Goal: Task Accomplishment & Management: Use online tool/utility

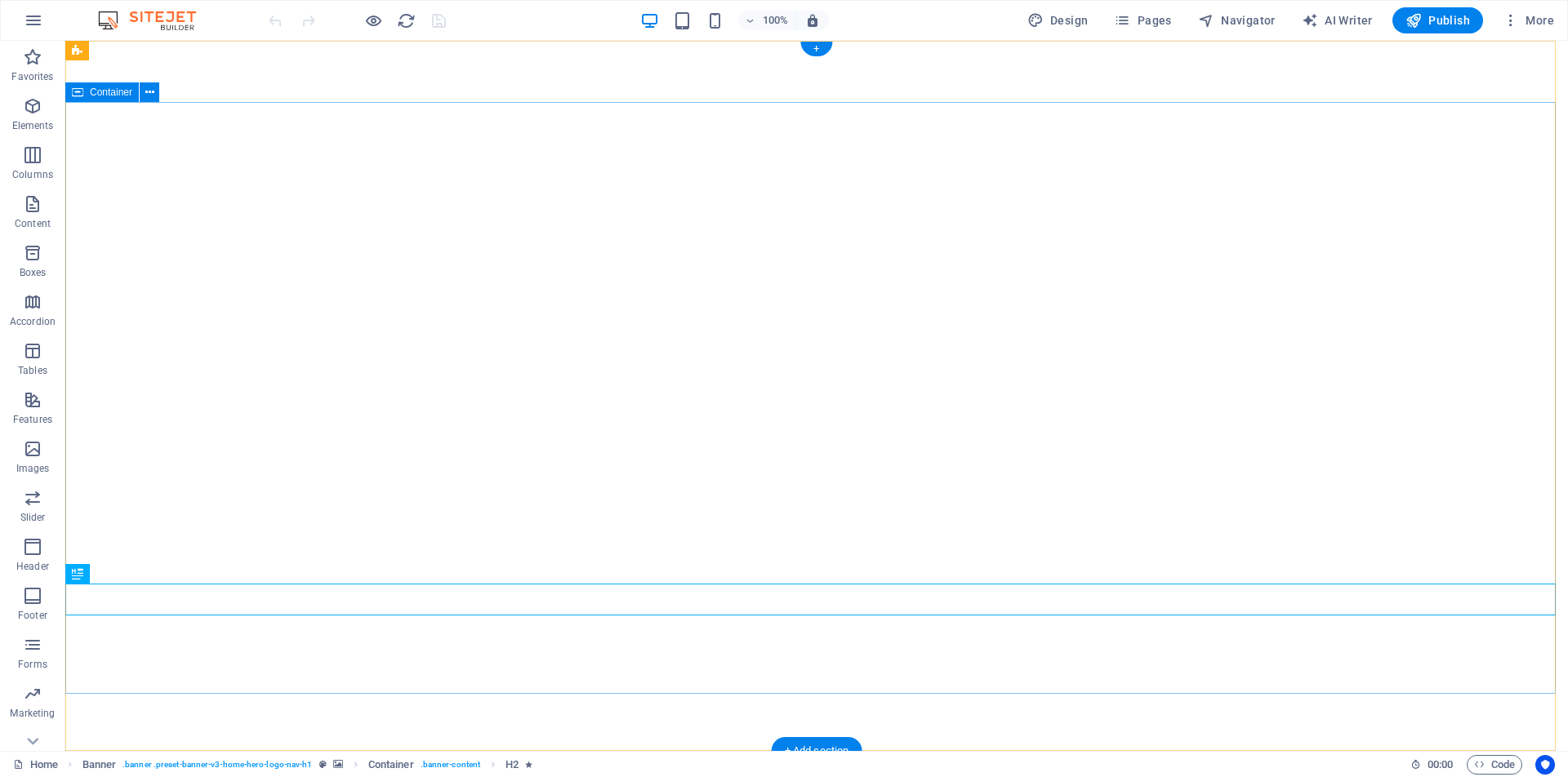
select select
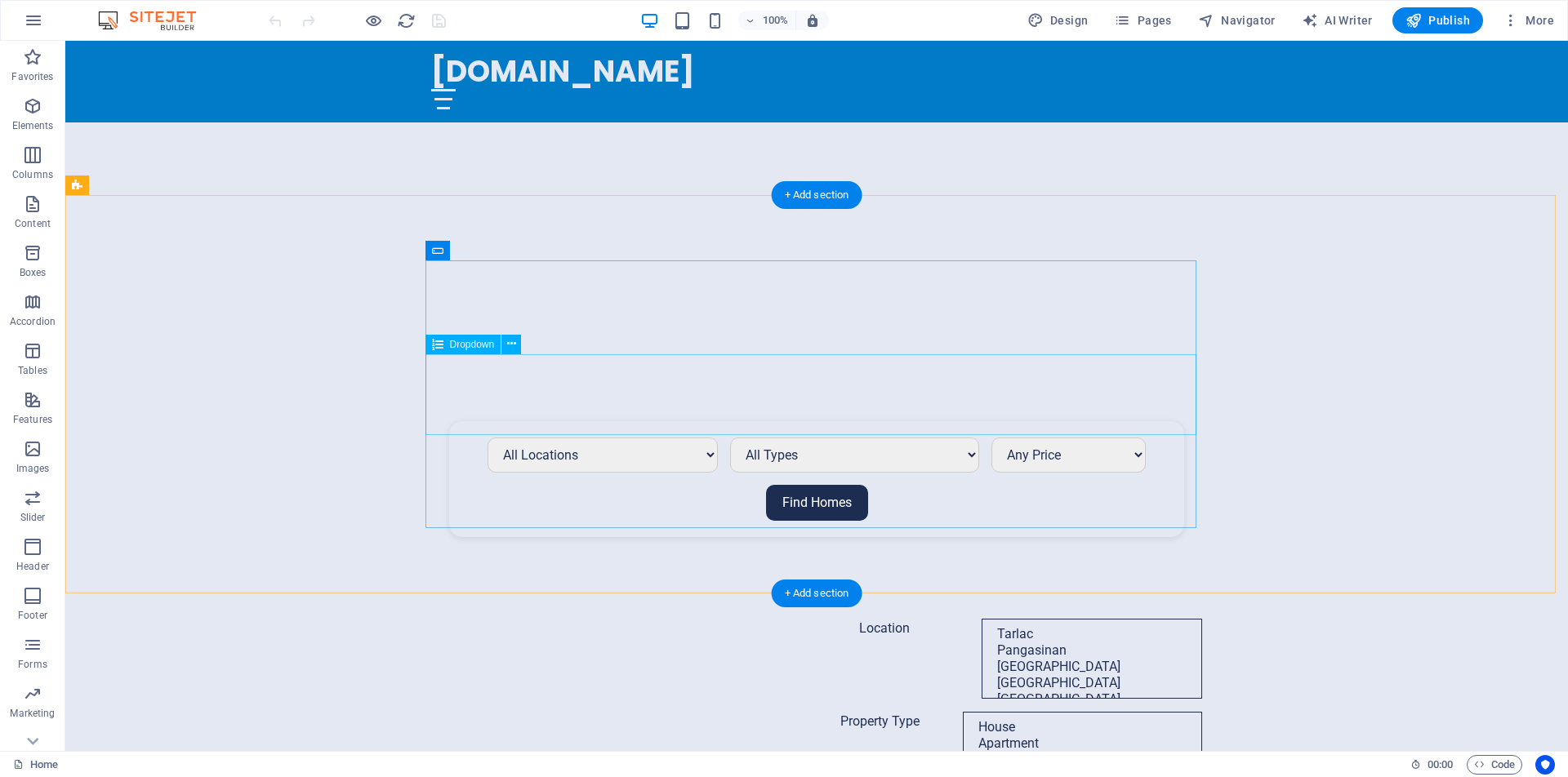
scroll to position [745, 0]
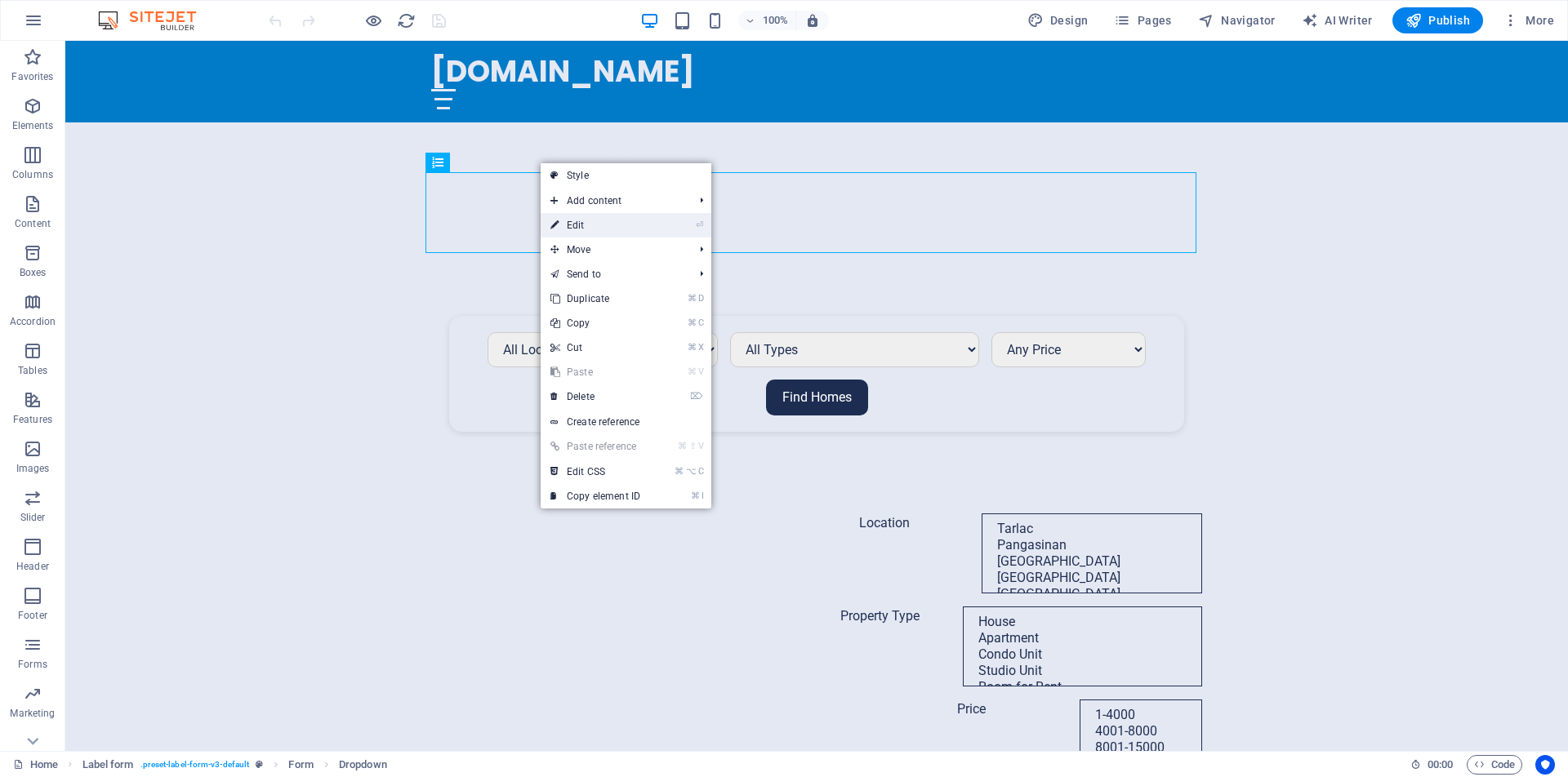
click at [580, 229] on link "⏎ Edit" at bounding box center [594, 226] width 109 height 25
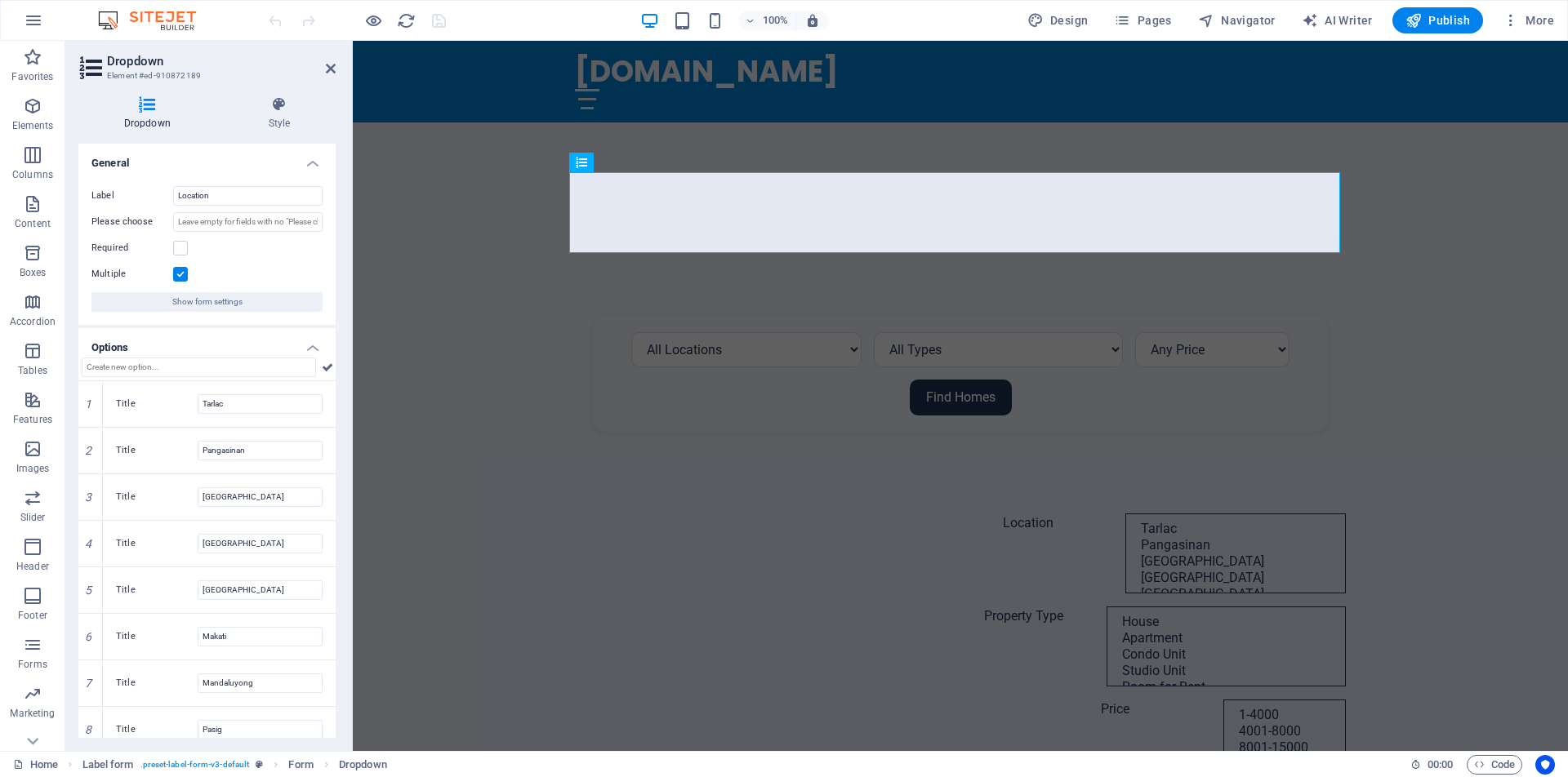
click at [182, 277] on label at bounding box center [181, 274] width 15 height 15
click at [0, 0] on input "Multiple" at bounding box center [0, 0] width 0 height 0
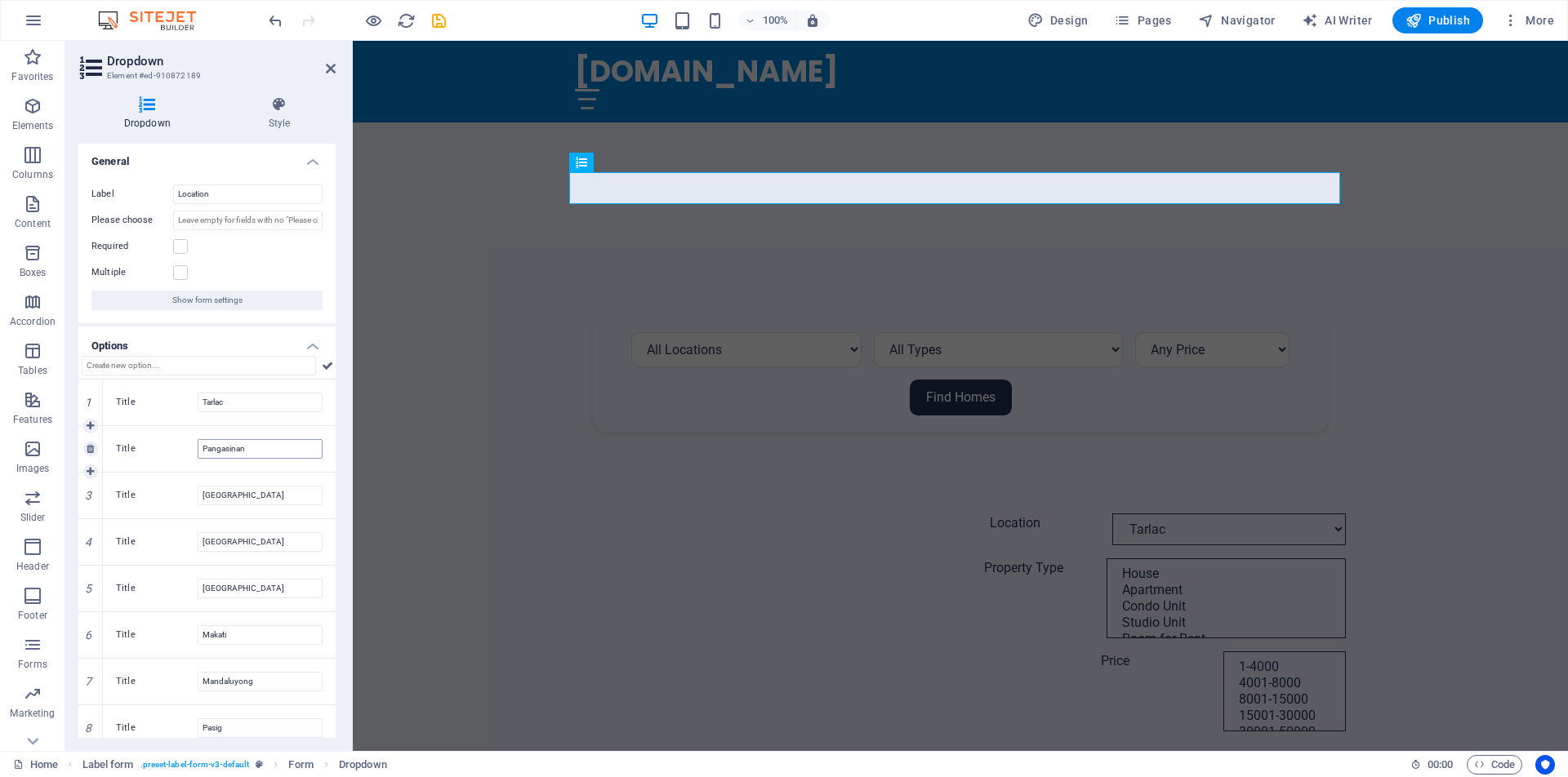
scroll to position [0, 0]
click at [213, 304] on span "Show form settings" at bounding box center [208, 302] width 71 height 20
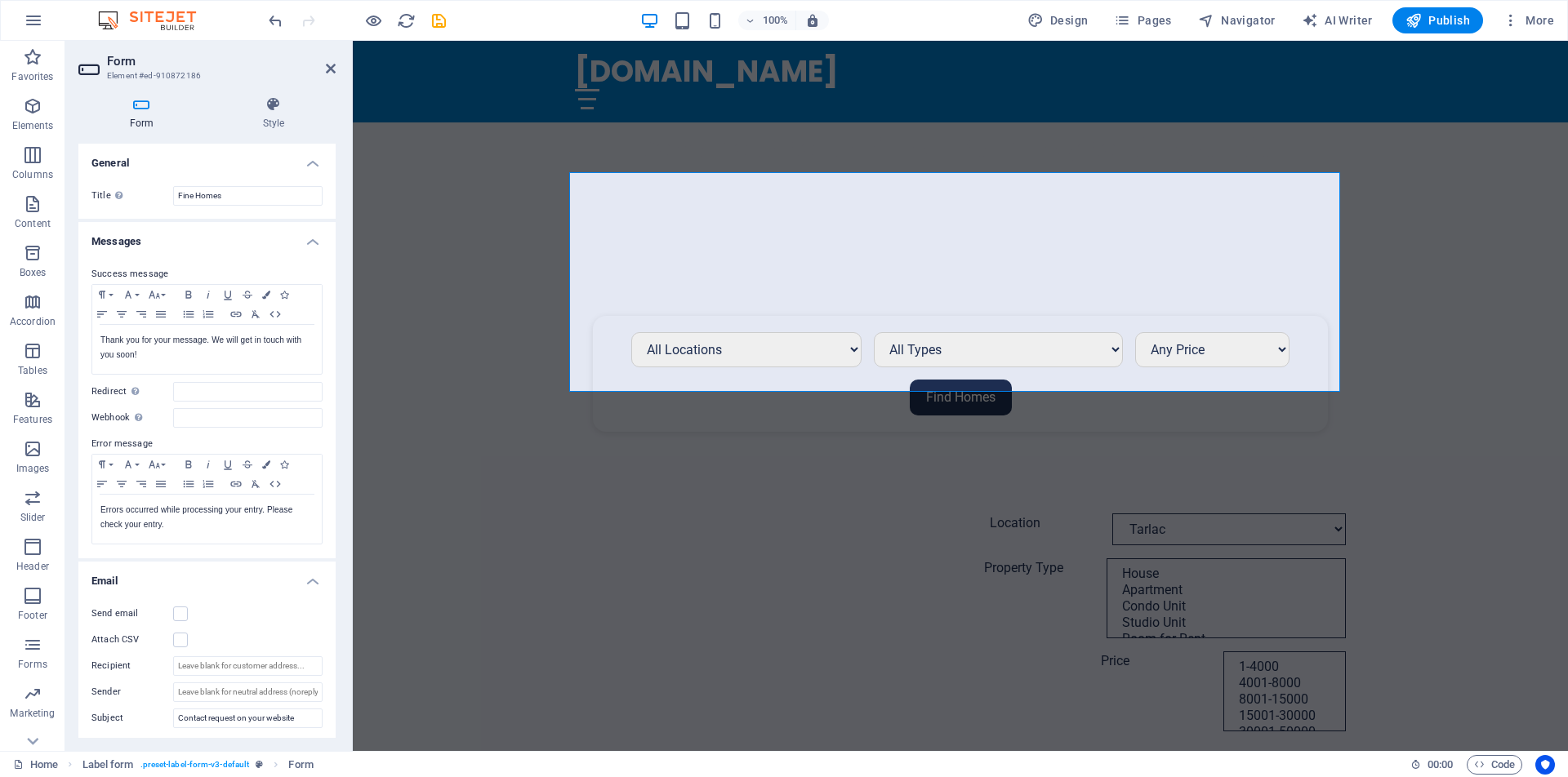
click at [228, 262] on div "Success message Paragraph Format Normal Heading 1 Heading 2 Heading 3 Heading 4…" at bounding box center [206, 404] width 257 height 307
click at [346, 281] on div "Form Style General Title Define a name for the form. Fine Homes Messages Succes…" at bounding box center [207, 417] width 283 height 668
click at [140, 105] on icon at bounding box center [141, 104] width 126 height 16
drag, startPoint x: 155, startPoint y: 358, endPoint x: 91, endPoint y: 347, distance: 64.9
click at [92, 347] on div "Thank you for your message. We will get in touch with you soon!" at bounding box center [207, 350] width 230 height 49
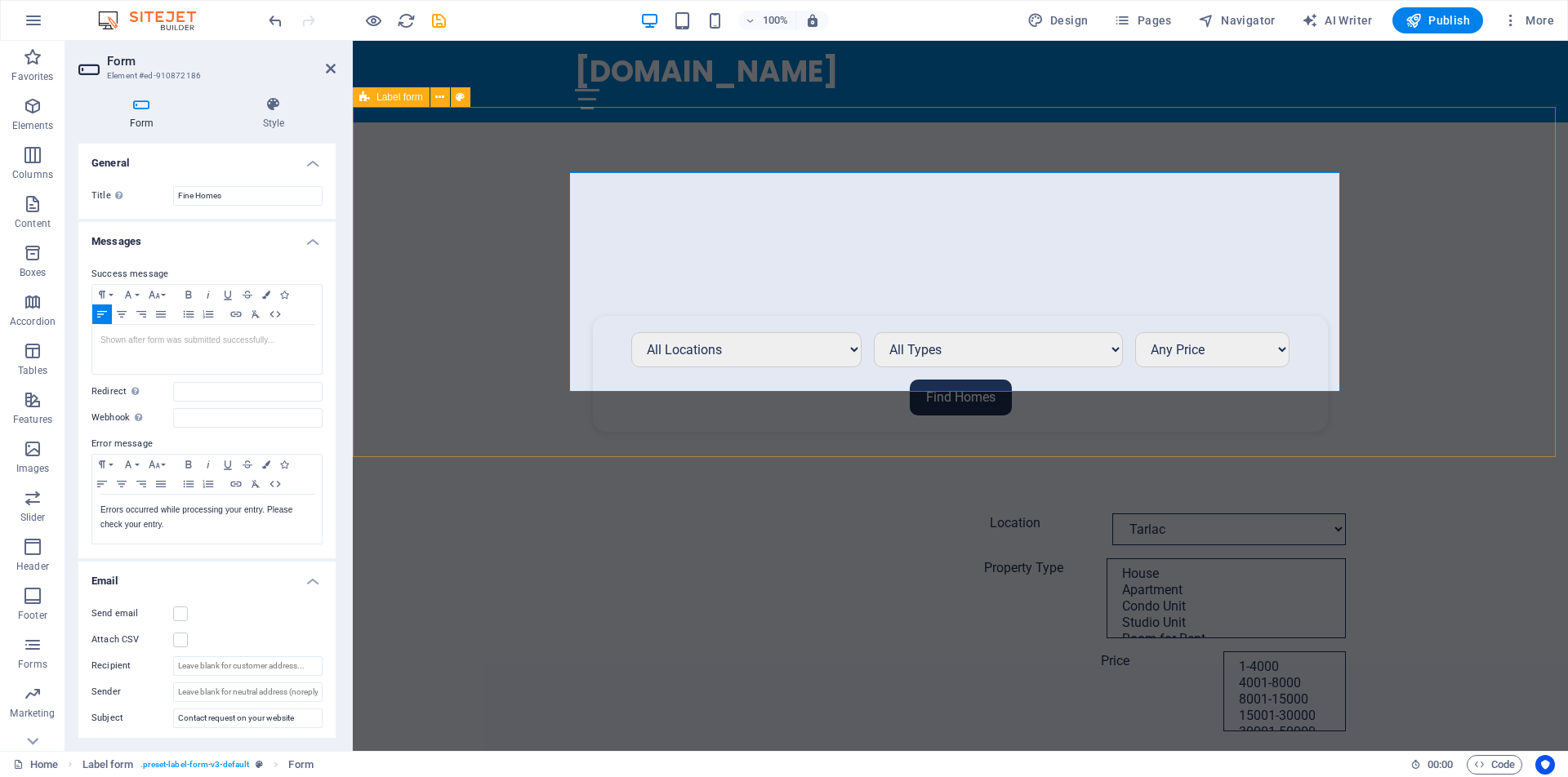
click at [464, 448] on div "Location [GEOGRAPHIC_DATA] [GEOGRAPHIC_DATA] [GEOGRAPHIC_DATA] [GEOGRAPHIC_DATA…" at bounding box center [961, 622] width 1215 height 349
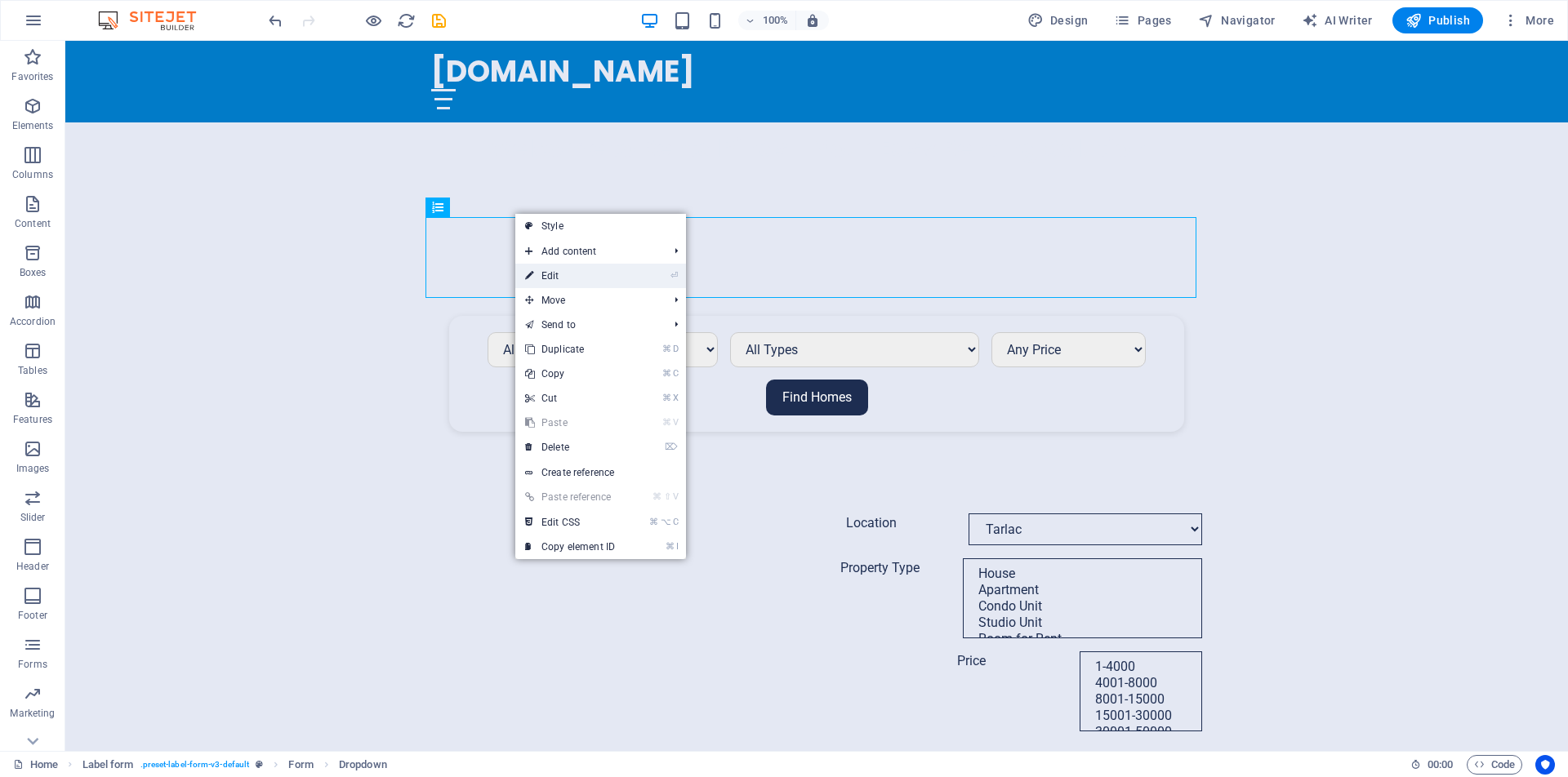
click at [566, 280] on link "⏎ Edit" at bounding box center [570, 276] width 109 height 25
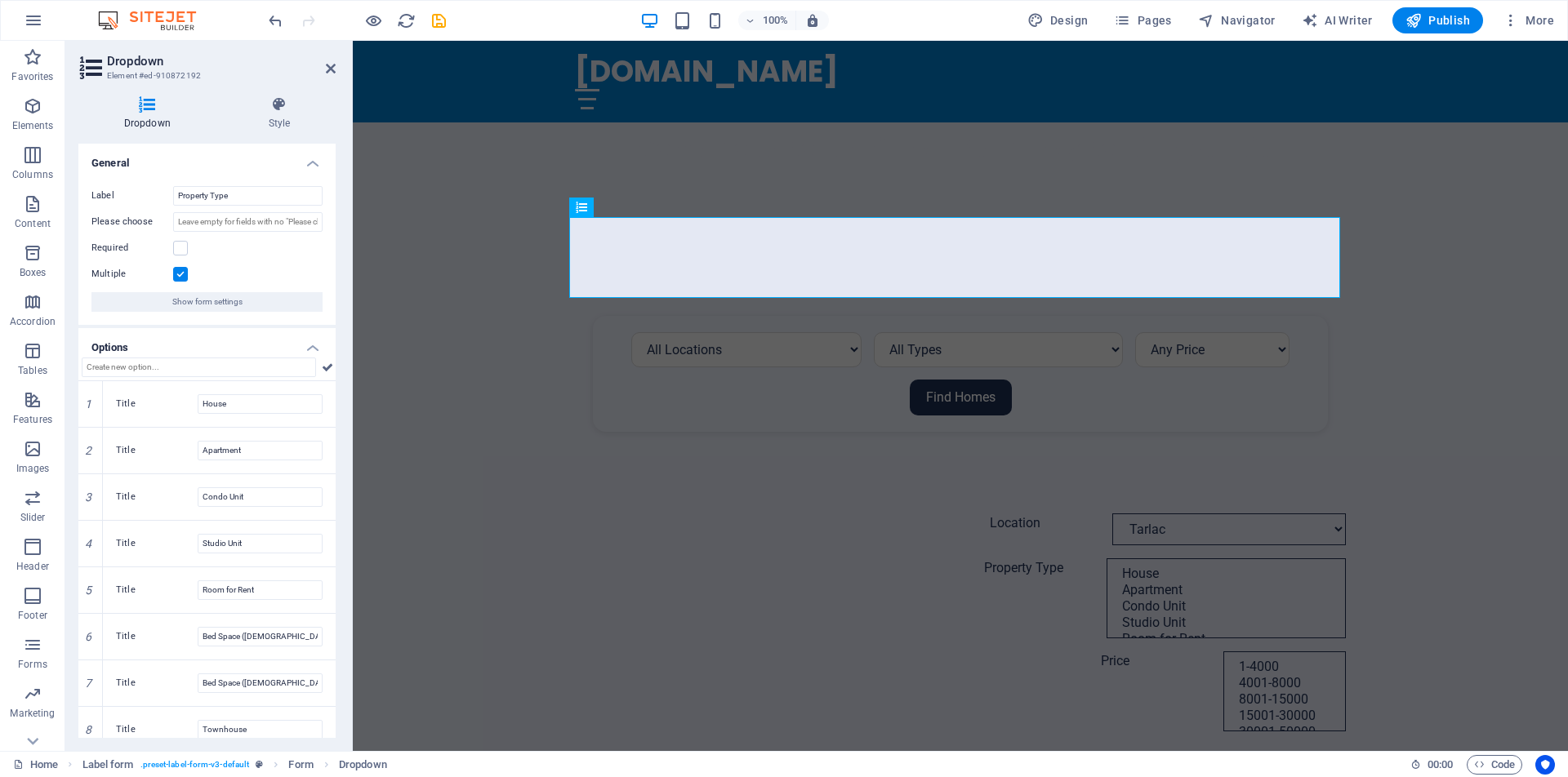
click at [185, 277] on label at bounding box center [181, 274] width 15 height 15
click at [0, 0] on input "Multiple" at bounding box center [0, 0] width 0 height 0
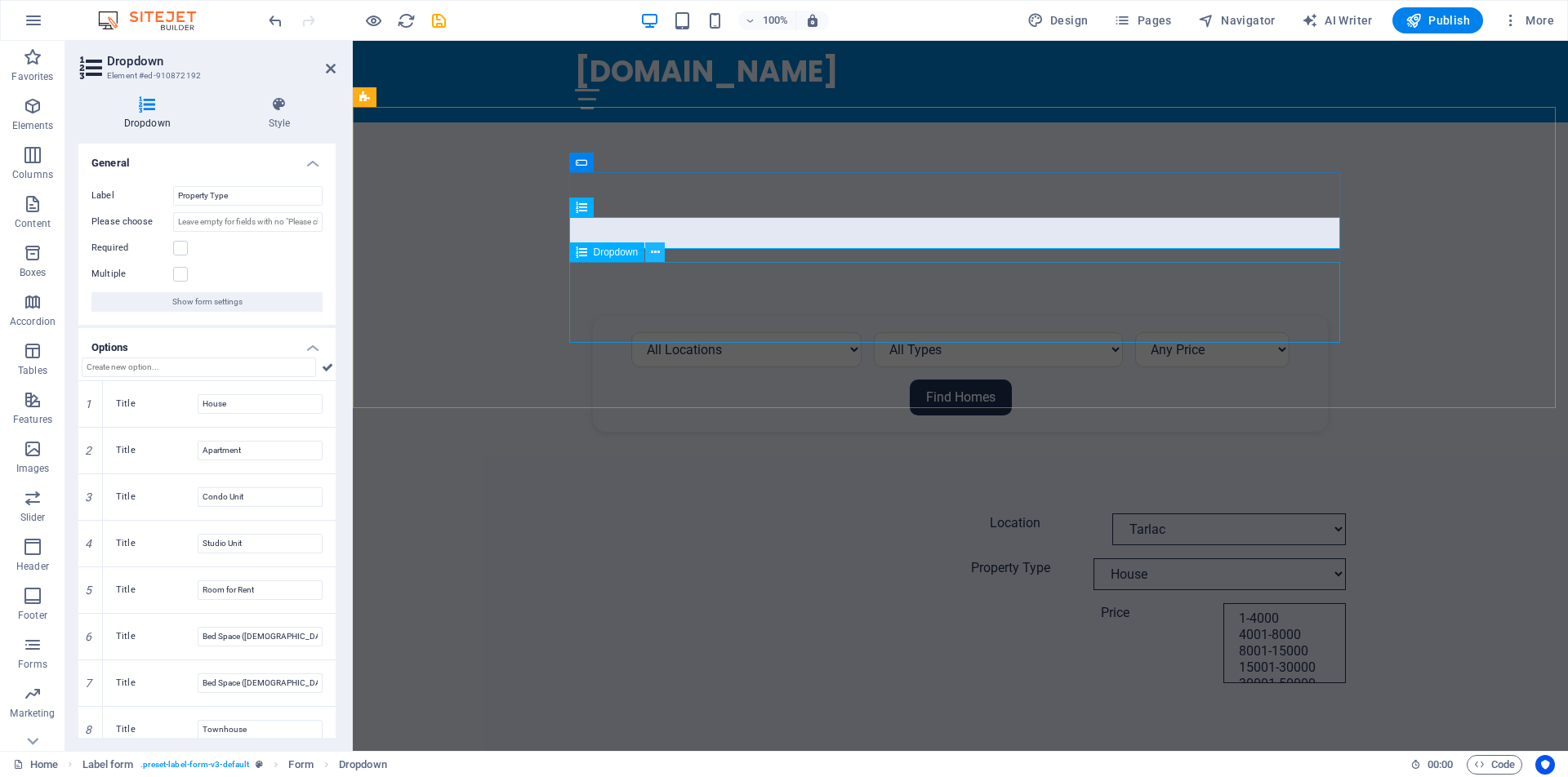
click at [0, 0] on icon at bounding box center [0, 0] width 0 height 0
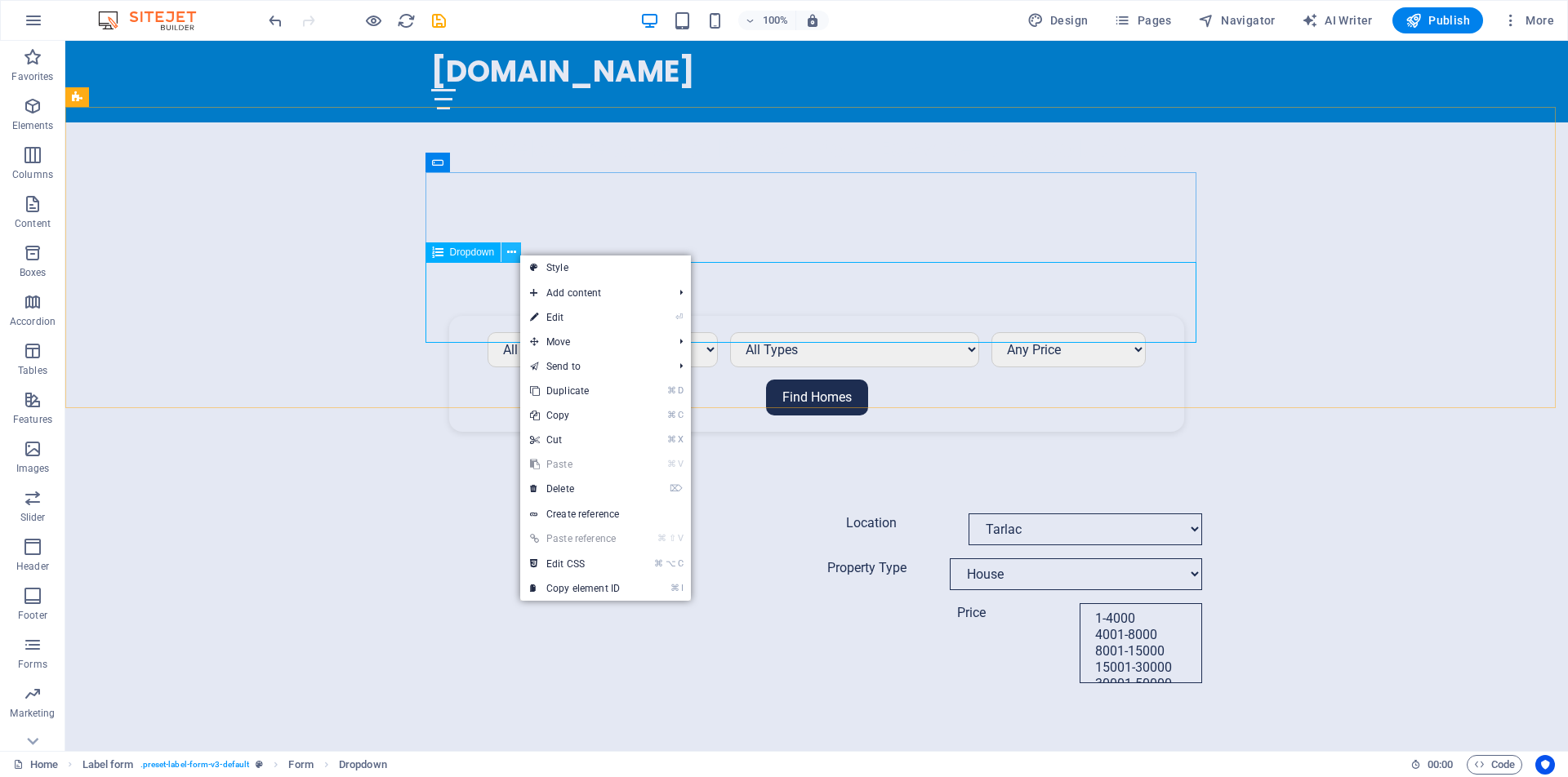
click at [0, 0] on icon at bounding box center [0, 0] width 0 height 0
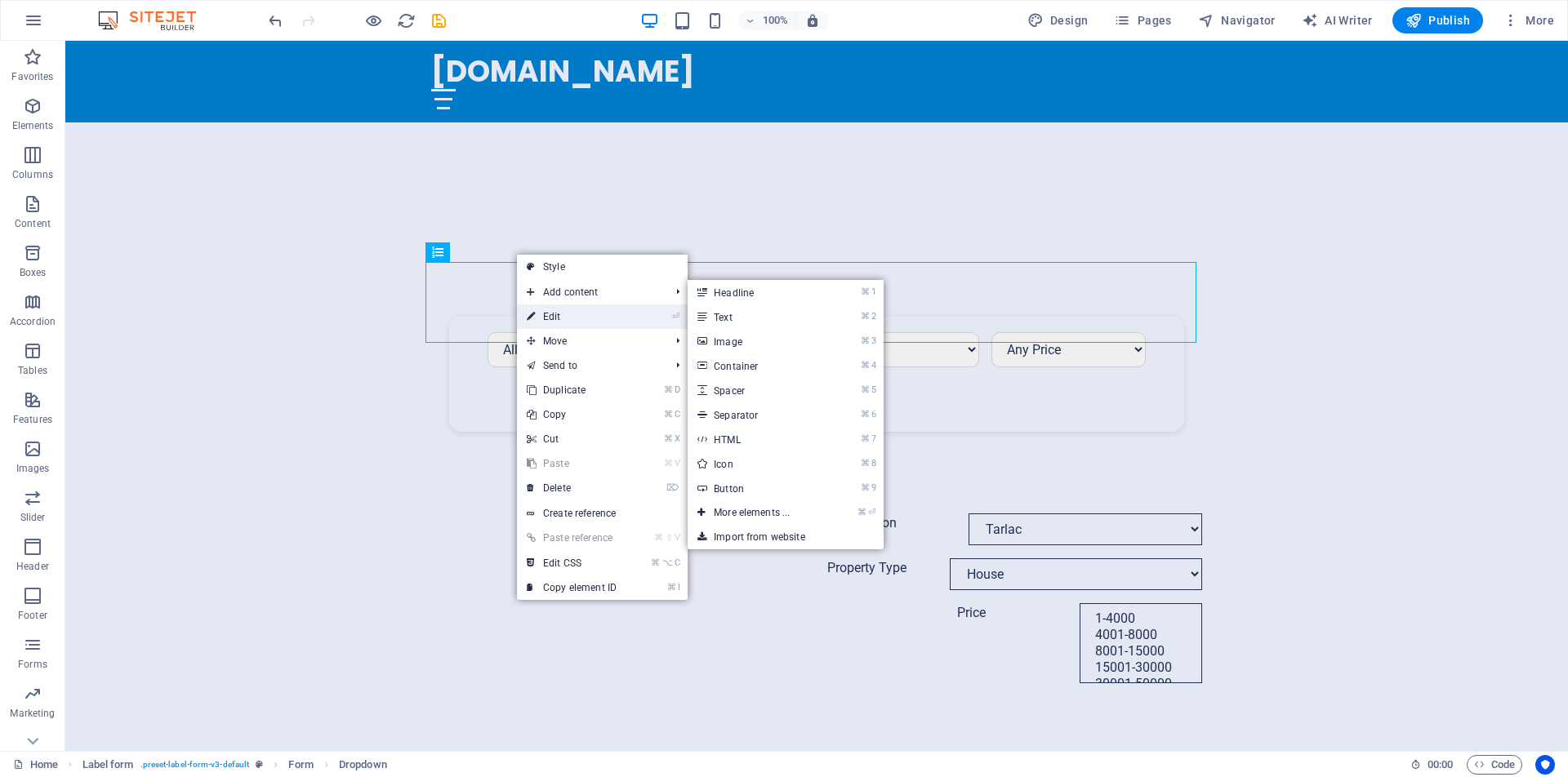
click at [552, 314] on link "⏎ Edit" at bounding box center [571, 317] width 109 height 25
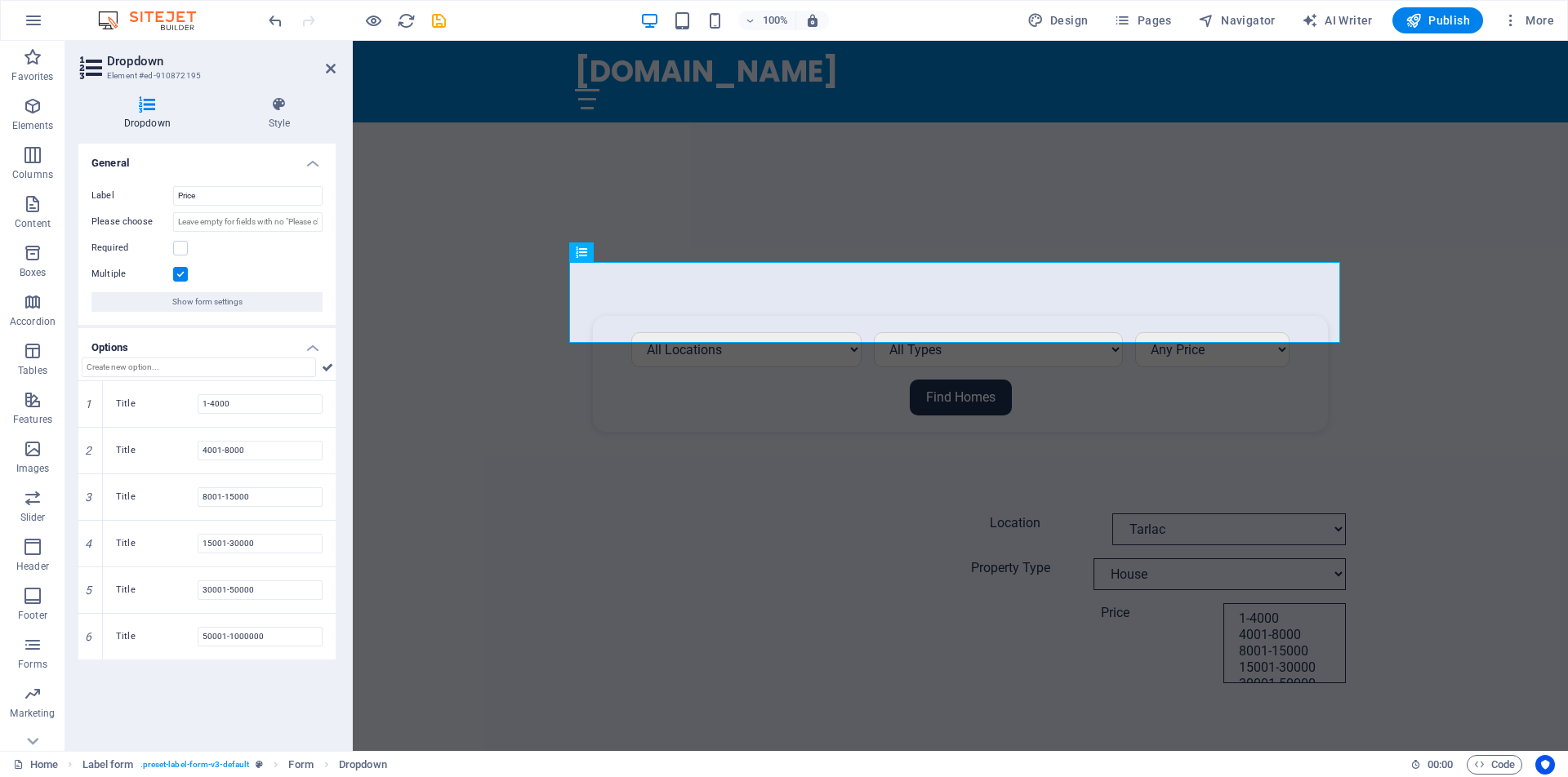
click at [178, 277] on label at bounding box center [181, 274] width 15 height 15
click at [0, 0] on input "Multiple" at bounding box center [0, 0] width 0 height 0
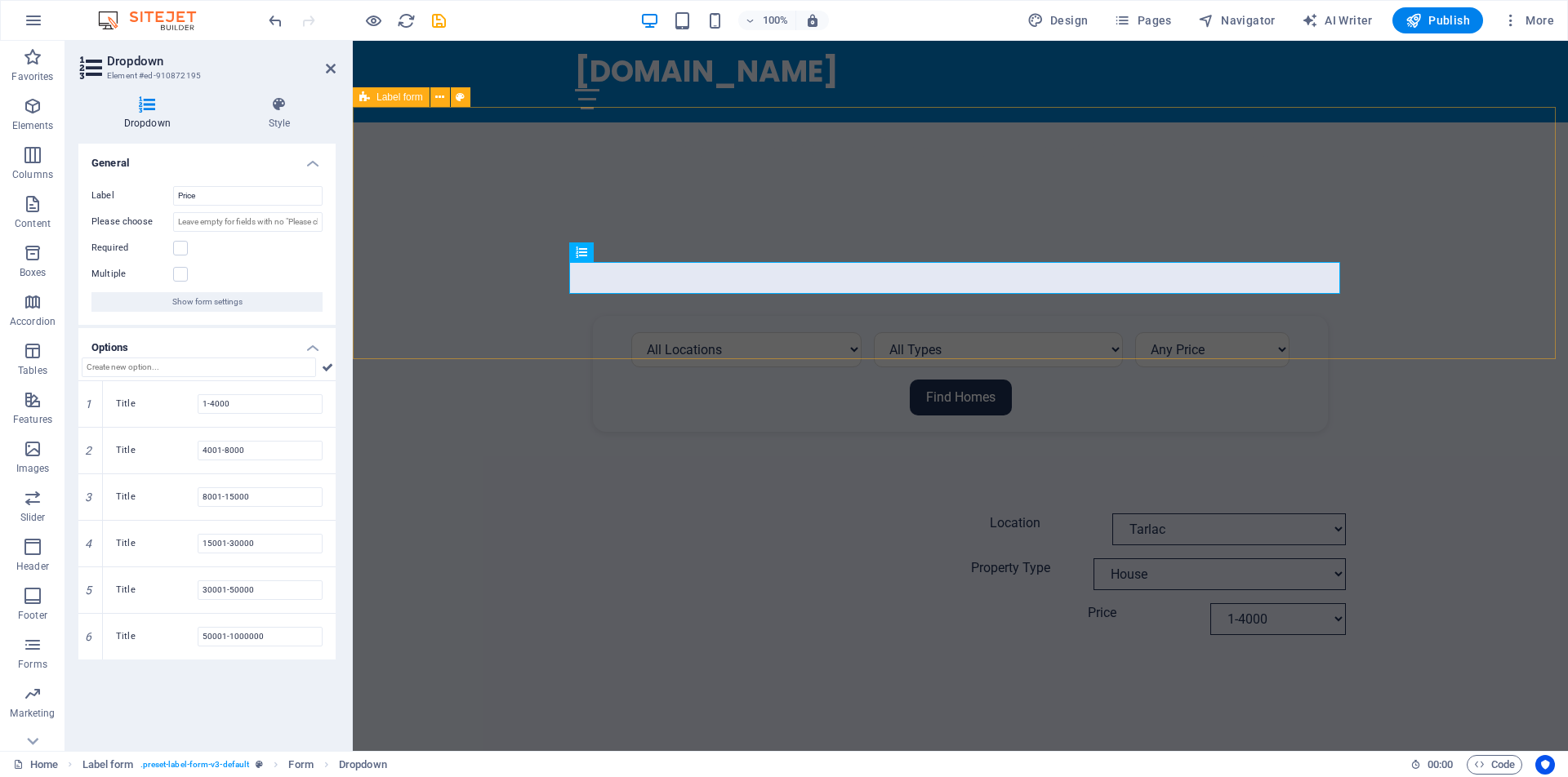
click at [462, 448] on div "Location [GEOGRAPHIC_DATA] [GEOGRAPHIC_DATA] [GEOGRAPHIC_DATA] [GEOGRAPHIC_DATA…" at bounding box center [961, 574] width 1215 height 252
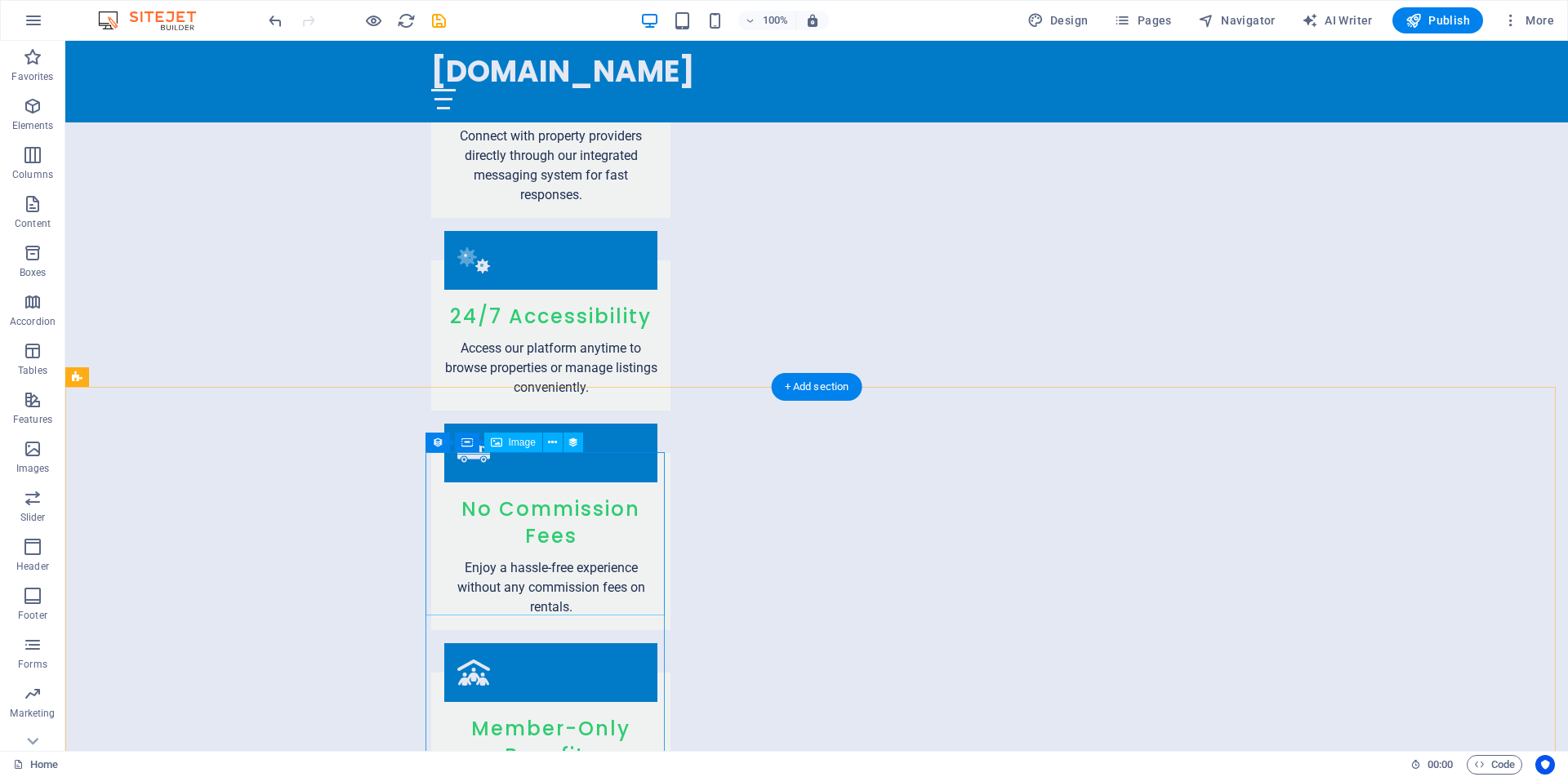
scroll to position [2728, 0]
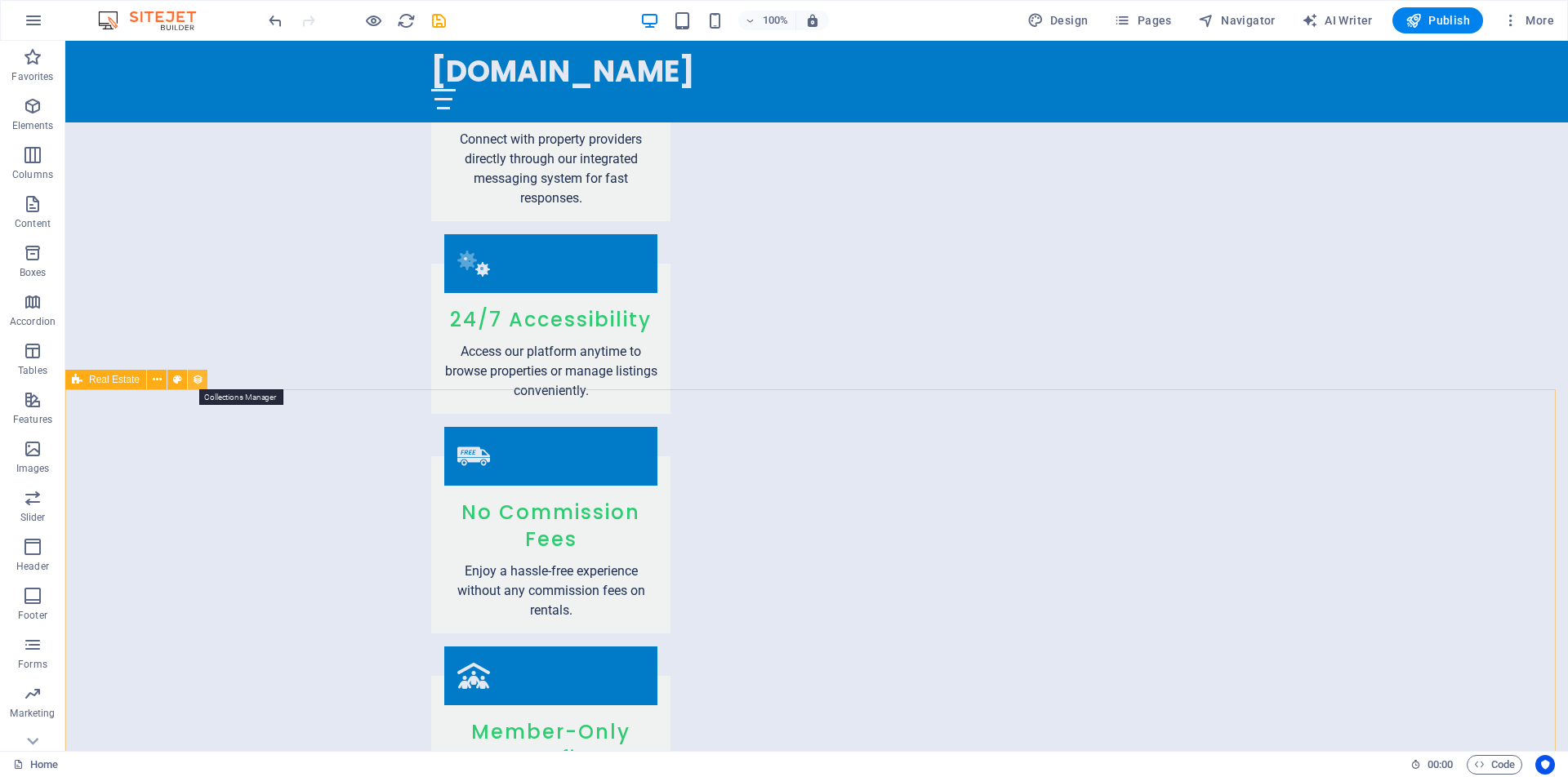
click at [193, 379] on icon at bounding box center [198, 380] width 11 height 17
select select "68b30e2b6492e552aa035e6c"
select select "createdAt_DESC"
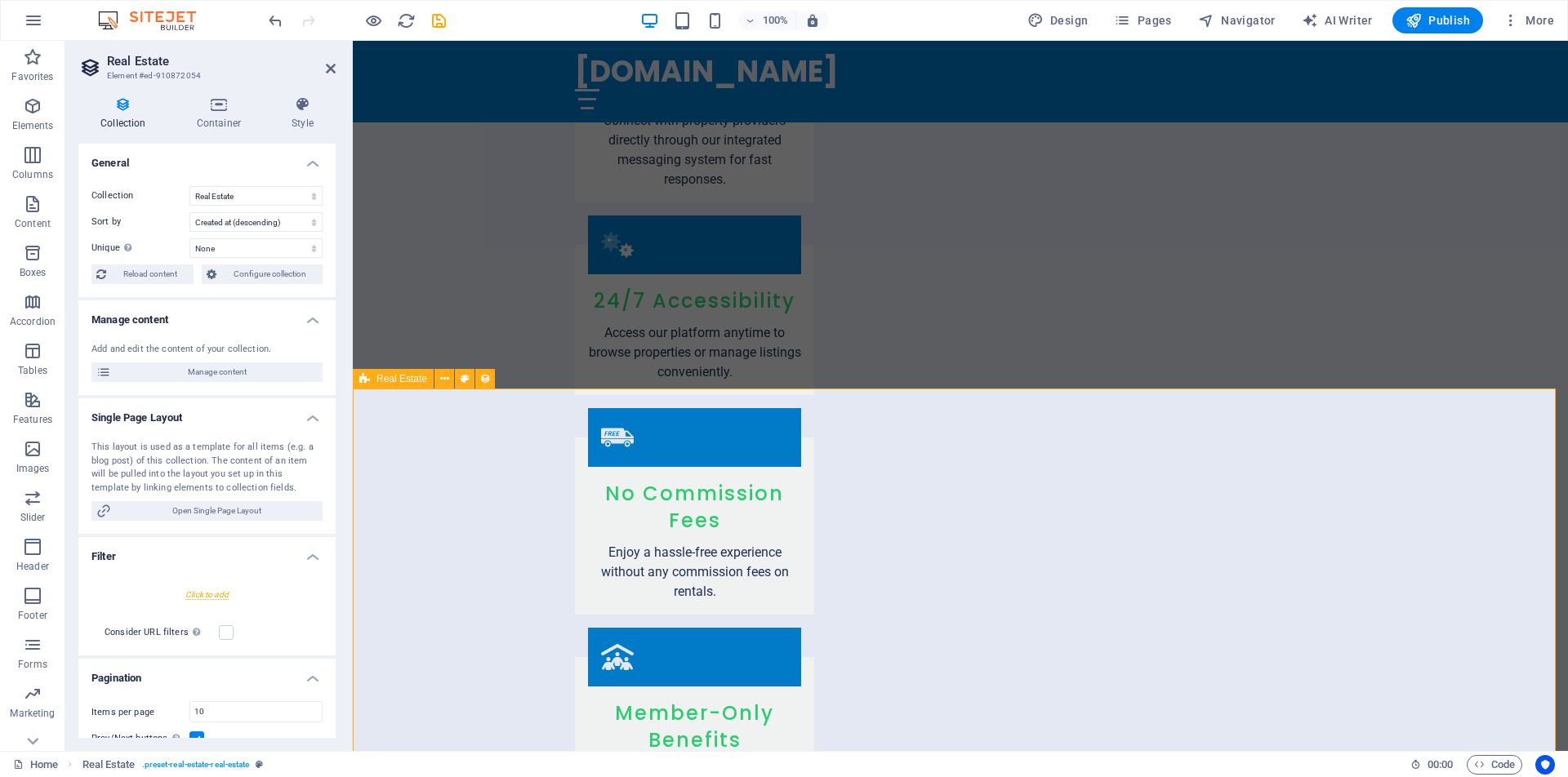
scroll to position [2756, 0]
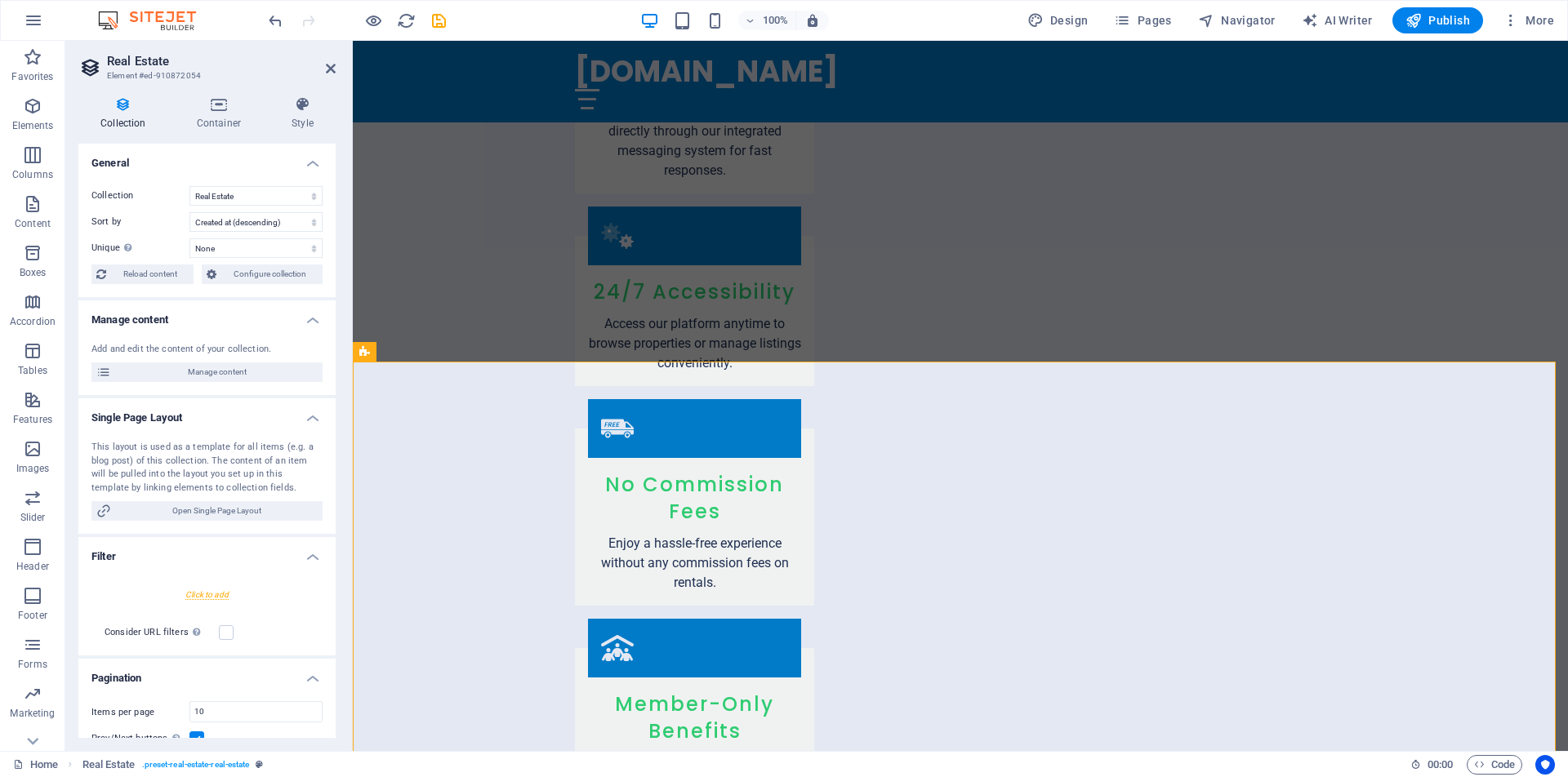
click at [203, 593] on div at bounding box center [206, 594] width 231 height 30
click at [103, 580] on icon at bounding box center [103, 579] width 9 height 11
select select
click at [297, 605] on select "Created at Updated at Name Slug Location Property Type Address Availability Sta…" at bounding box center [252, 602] width 115 height 20
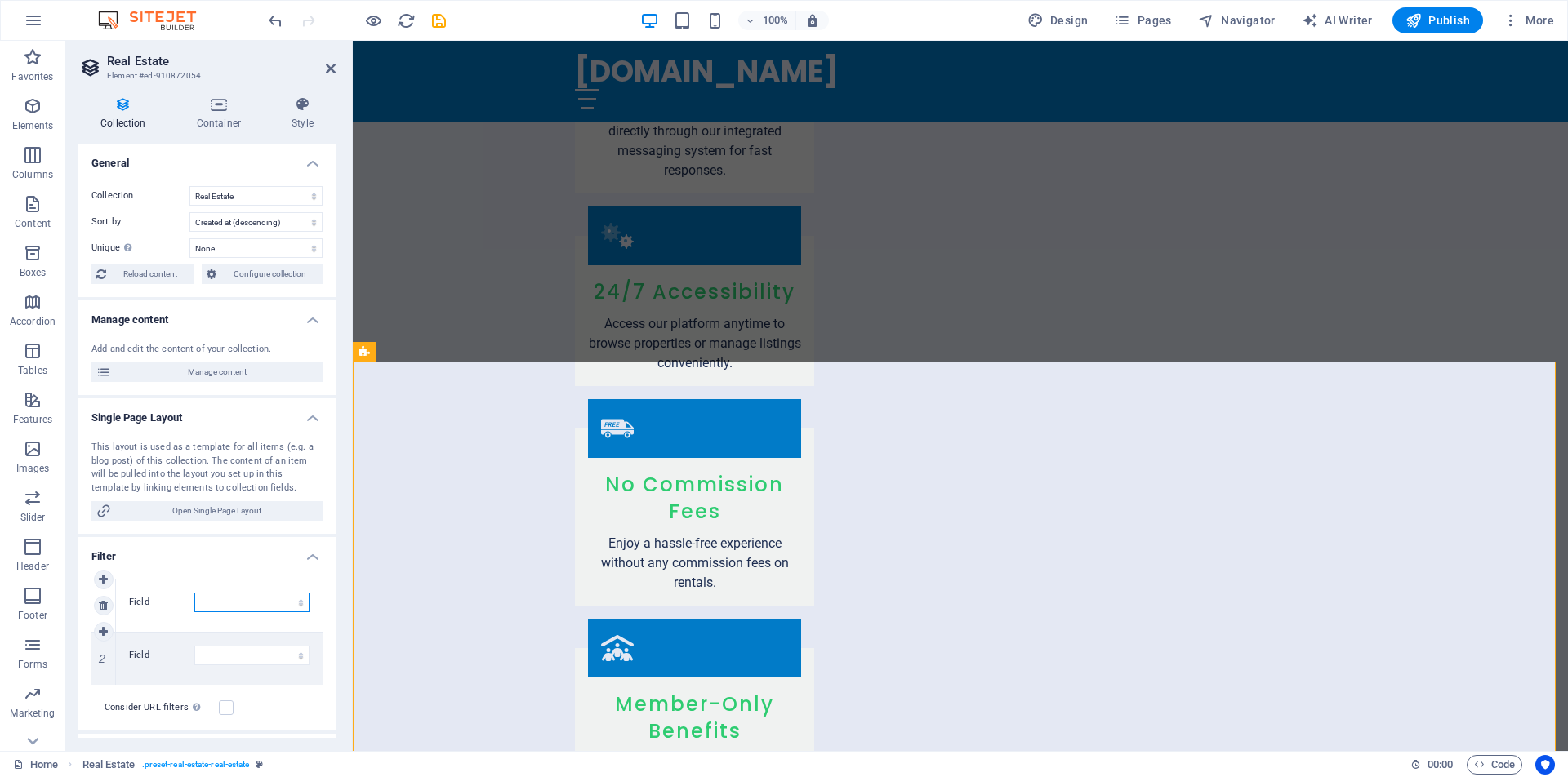
select select "columns.location"
click at [195, 592] on select "Created at Updated at Name Slug Location Property Type Address Availability Sta…" at bounding box center [252, 602] width 115 height 20
select select
click at [302, 632] on icon at bounding box center [302, 628] width 8 height 20
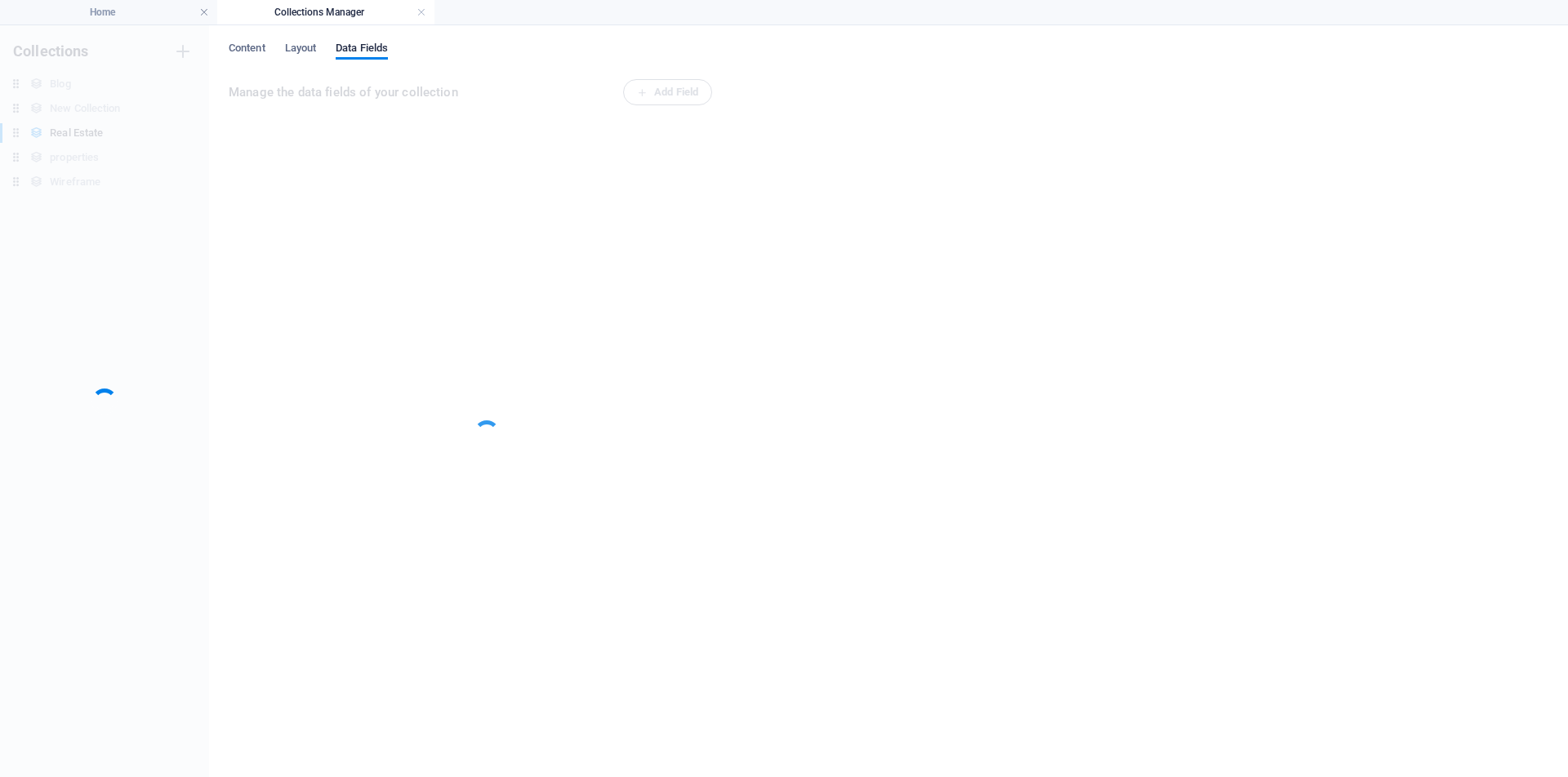
scroll to position [0, 0]
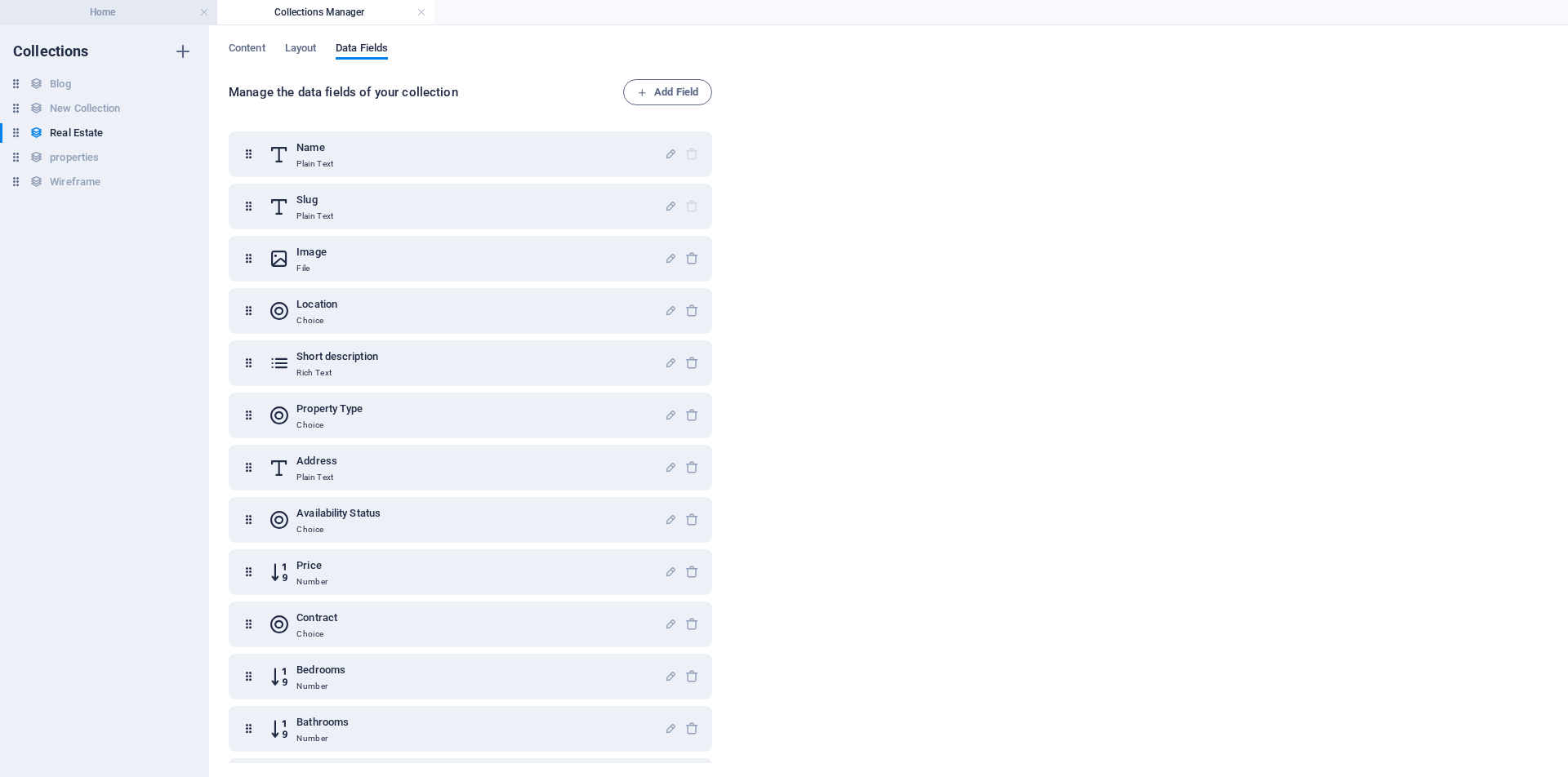
click at [94, 7] on h4 "Home" at bounding box center [108, 12] width 218 height 18
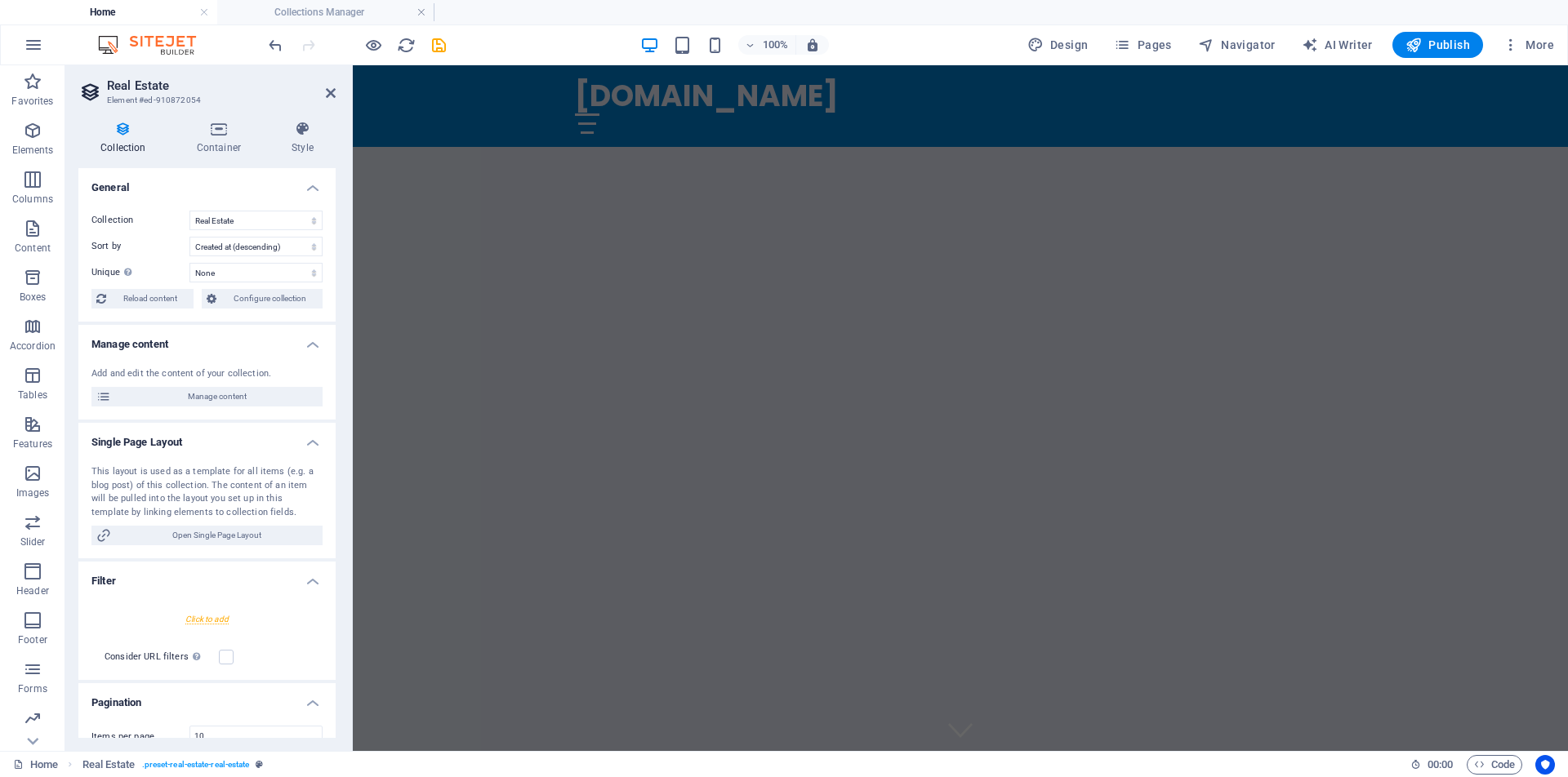
scroll to position [2798, 0]
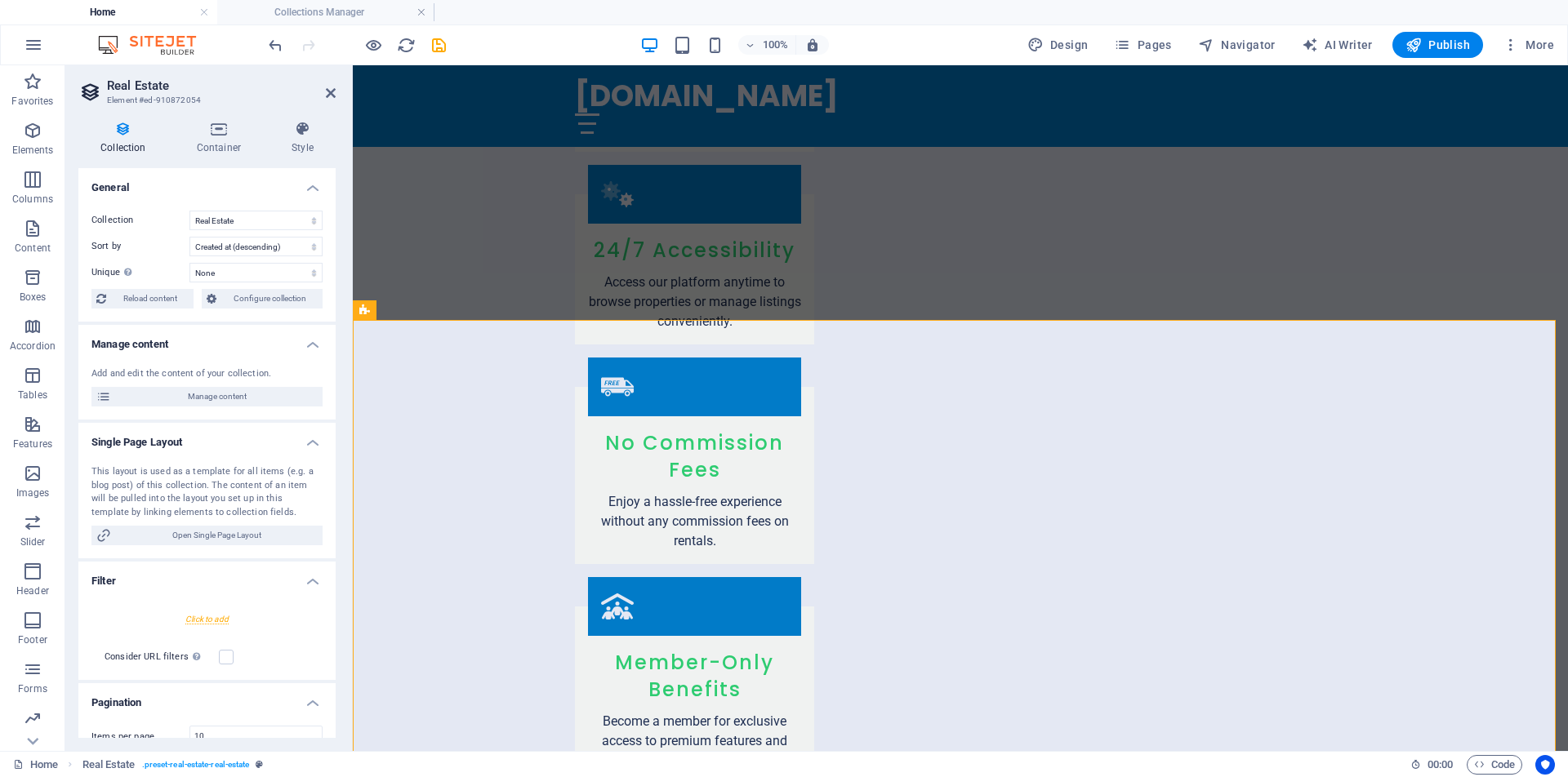
click at [211, 621] on div at bounding box center [206, 619] width 231 height 30
click at [298, 629] on select "Created at Updated at Name Slug Location Property Type Address Availability Sta…" at bounding box center [252, 627] width 115 height 20
select select "columns.location"
click at [195, 617] on select "Created at Updated at Name Slug Location Property Type Address Availability Sta…" at bounding box center [252, 627] width 115 height 20
select select
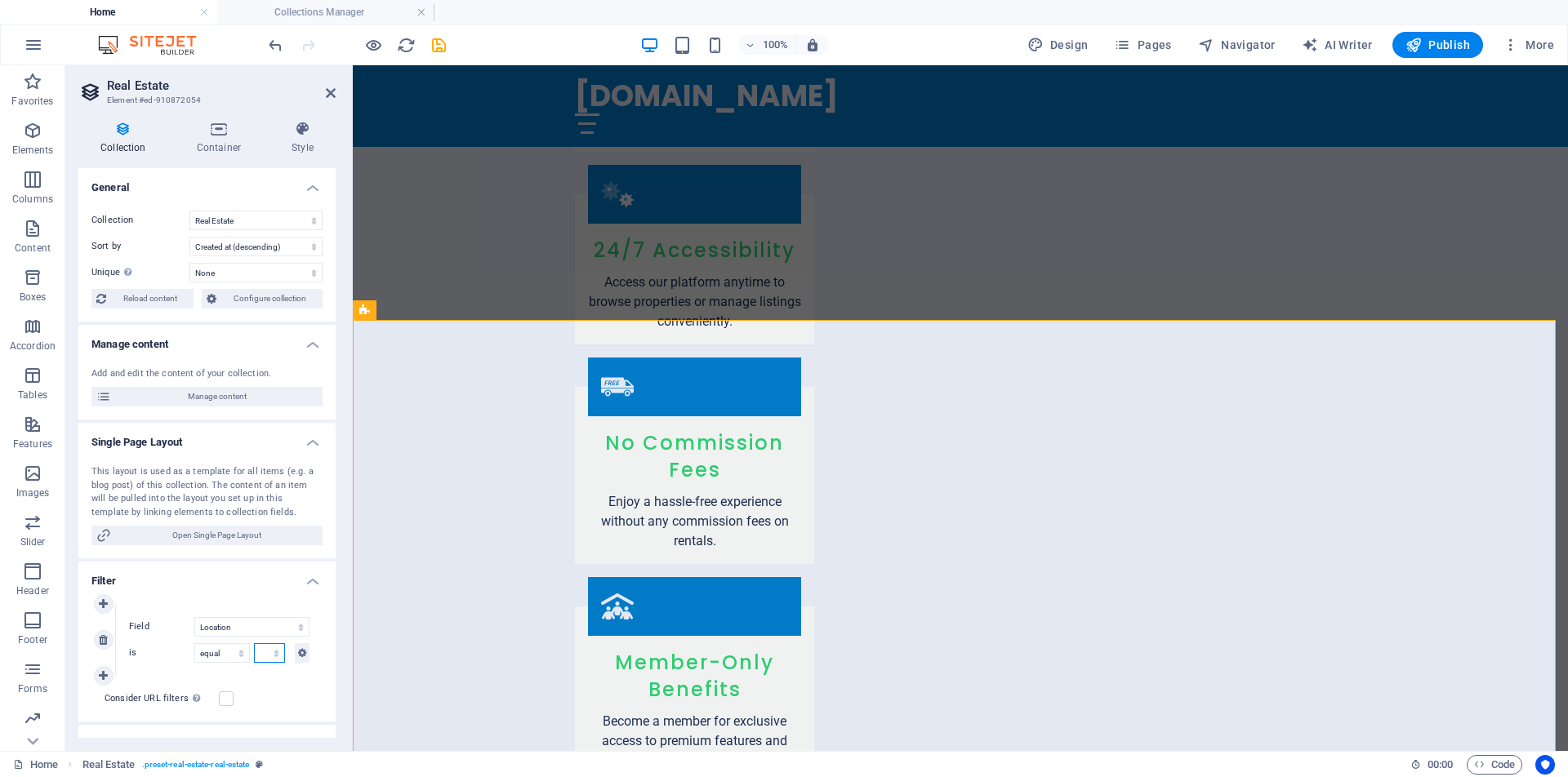
click at [275, 655] on select "Tarlac [GEOGRAPHIC_DATA] [GEOGRAPHIC_DATA] [GEOGRAPHIC_DATA] [GEOGRAPHIC_DATA] …" at bounding box center [269, 653] width 31 height 20
click at [259, 655] on select "Tarlac [GEOGRAPHIC_DATA] [GEOGRAPHIC_DATA] [GEOGRAPHIC_DATA] [GEOGRAPHIC_DATA] …" at bounding box center [269, 653] width 31 height 20
select select "68b30e2b6492e552aa035e6c"
select select "createdAt_DESC"
select select "columns.location"
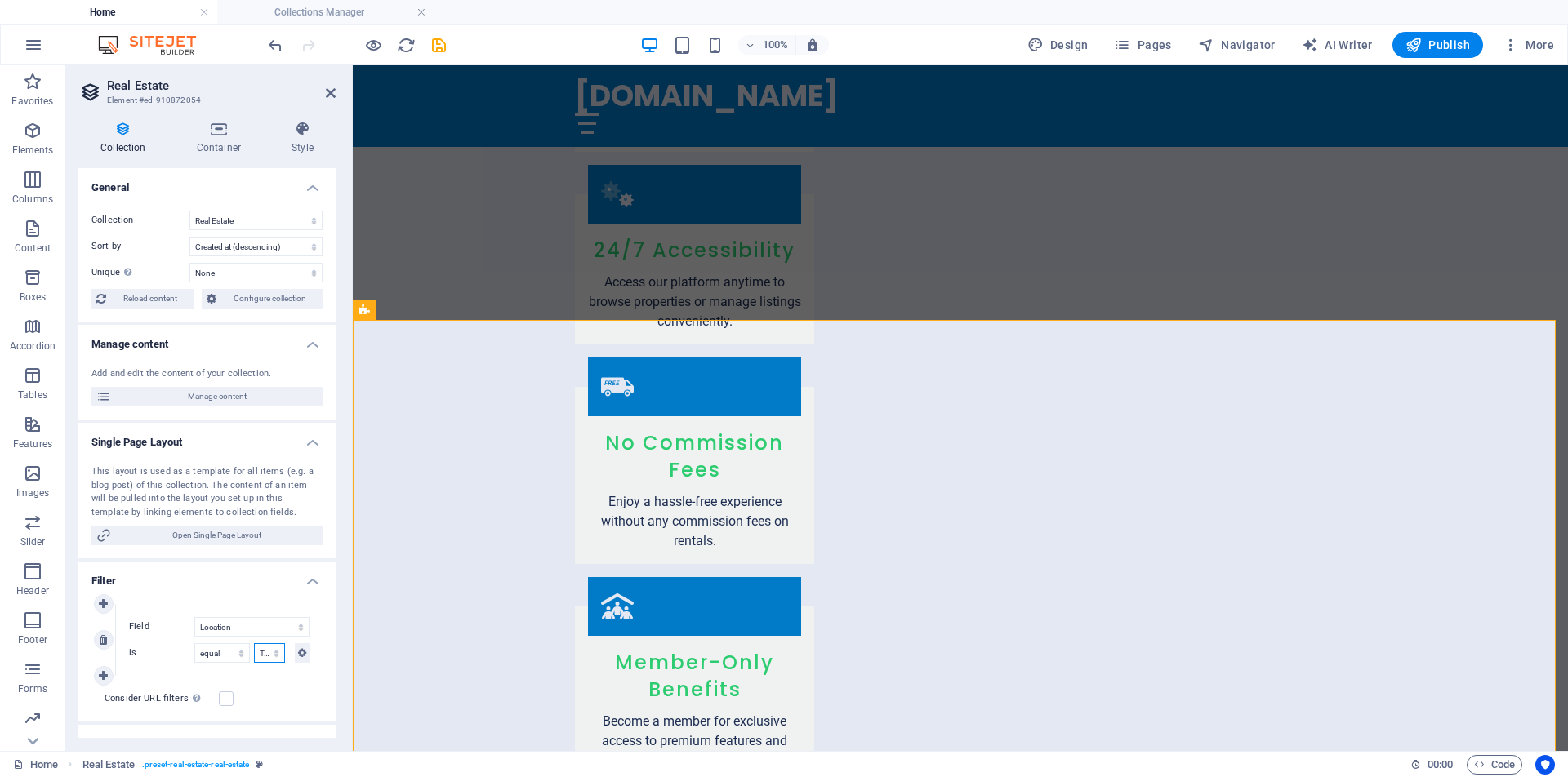
click at [274, 656] on select "Tarlac [GEOGRAPHIC_DATA] [GEOGRAPHIC_DATA] [GEOGRAPHIC_DATA] [GEOGRAPHIC_DATA] …" at bounding box center [269, 653] width 31 height 20
click at [254, 643] on select "Tarlac [GEOGRAPHIC_DATA] [GEOGRAPHIC_DATA] [GEOGRAPHIC_DATA] [GEOGRAPHIC_DATA] …" at bounding box center [269, 653] width 31 height 20
click at [298, 657] on icon at bounding box center [302, 653] width 8 height 20
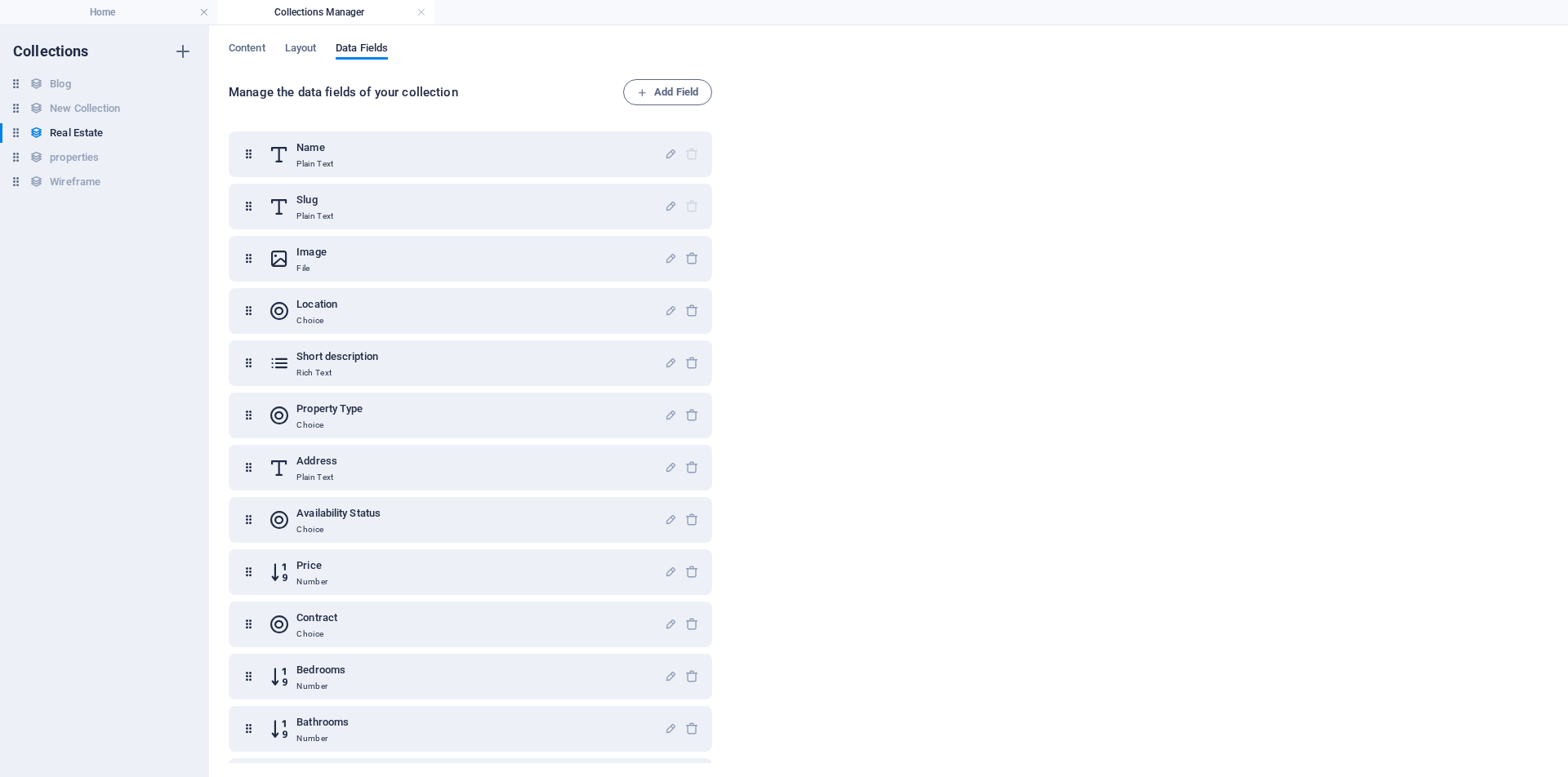
scroll to position [0, 0]
click at [562, 308] on div "Location Choice" at bounding box center [465, 311] width 395 height 33
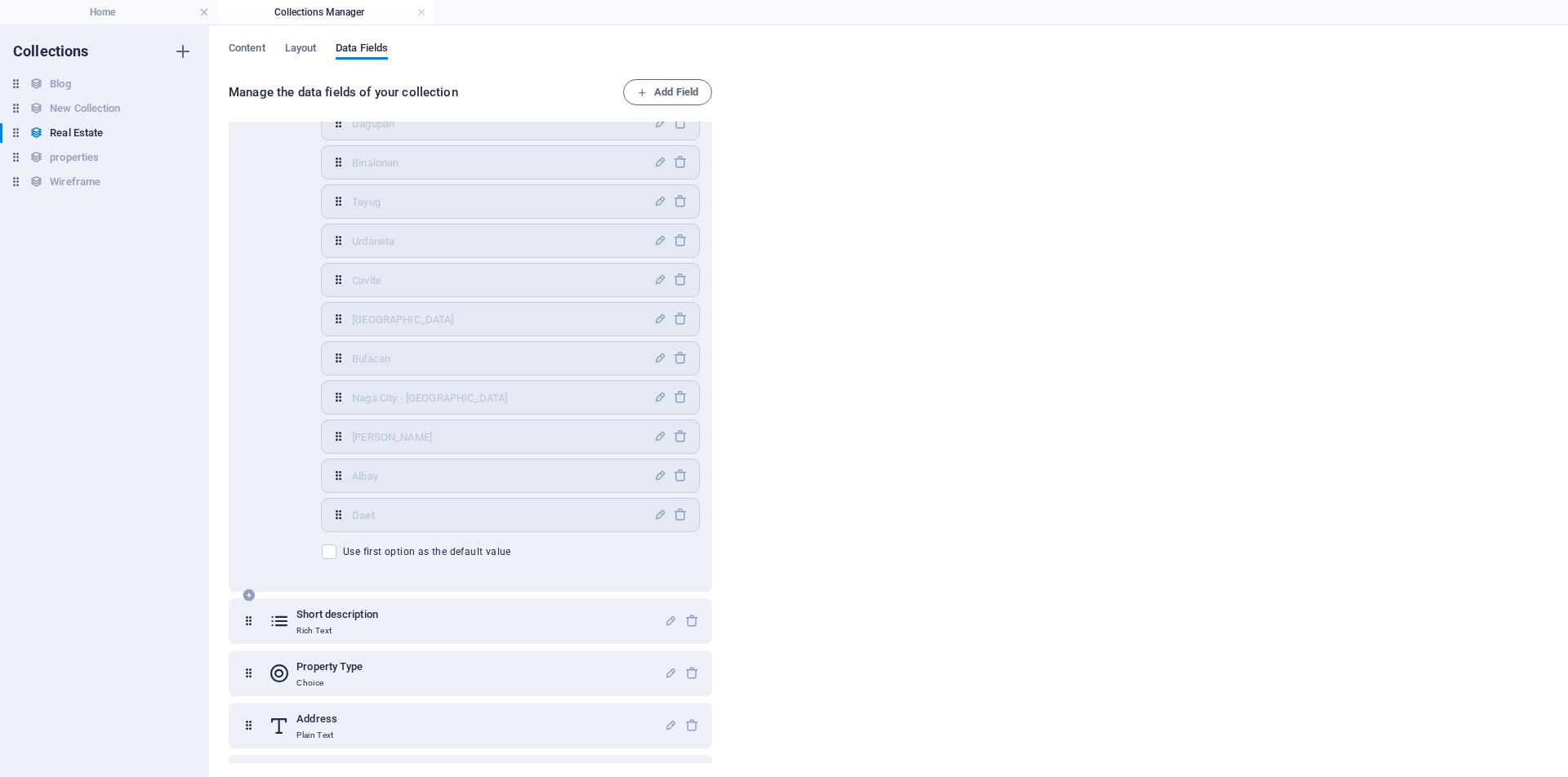
scroll to position [1223, 0]
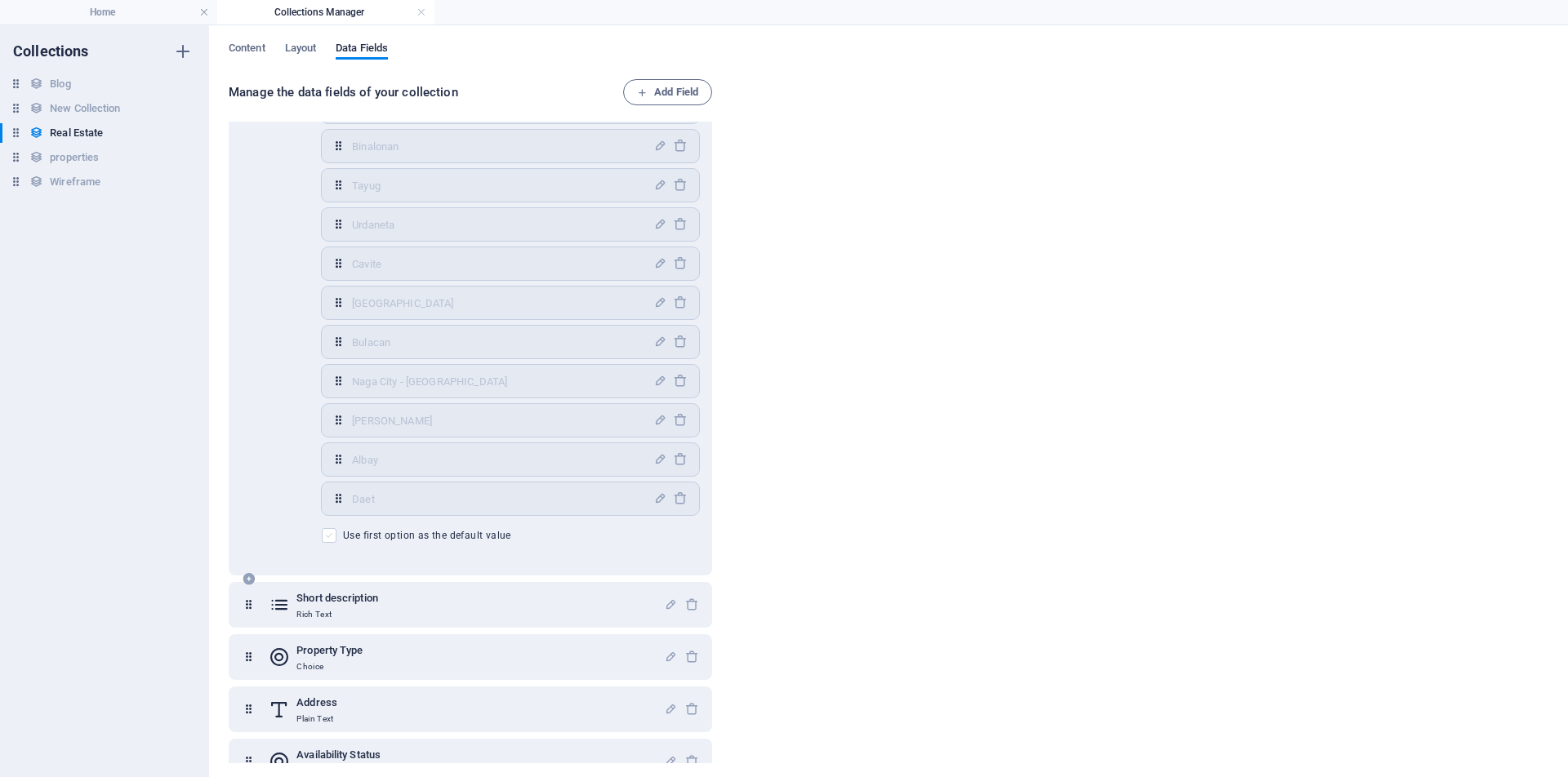
click at [332, 534] on span at bounding box center [329, 536] width 15 height 15
click at [332, 534] on input "Use first option as the default value" at bounding box center [332, 536] width 21 height 15
checkbox input "true"
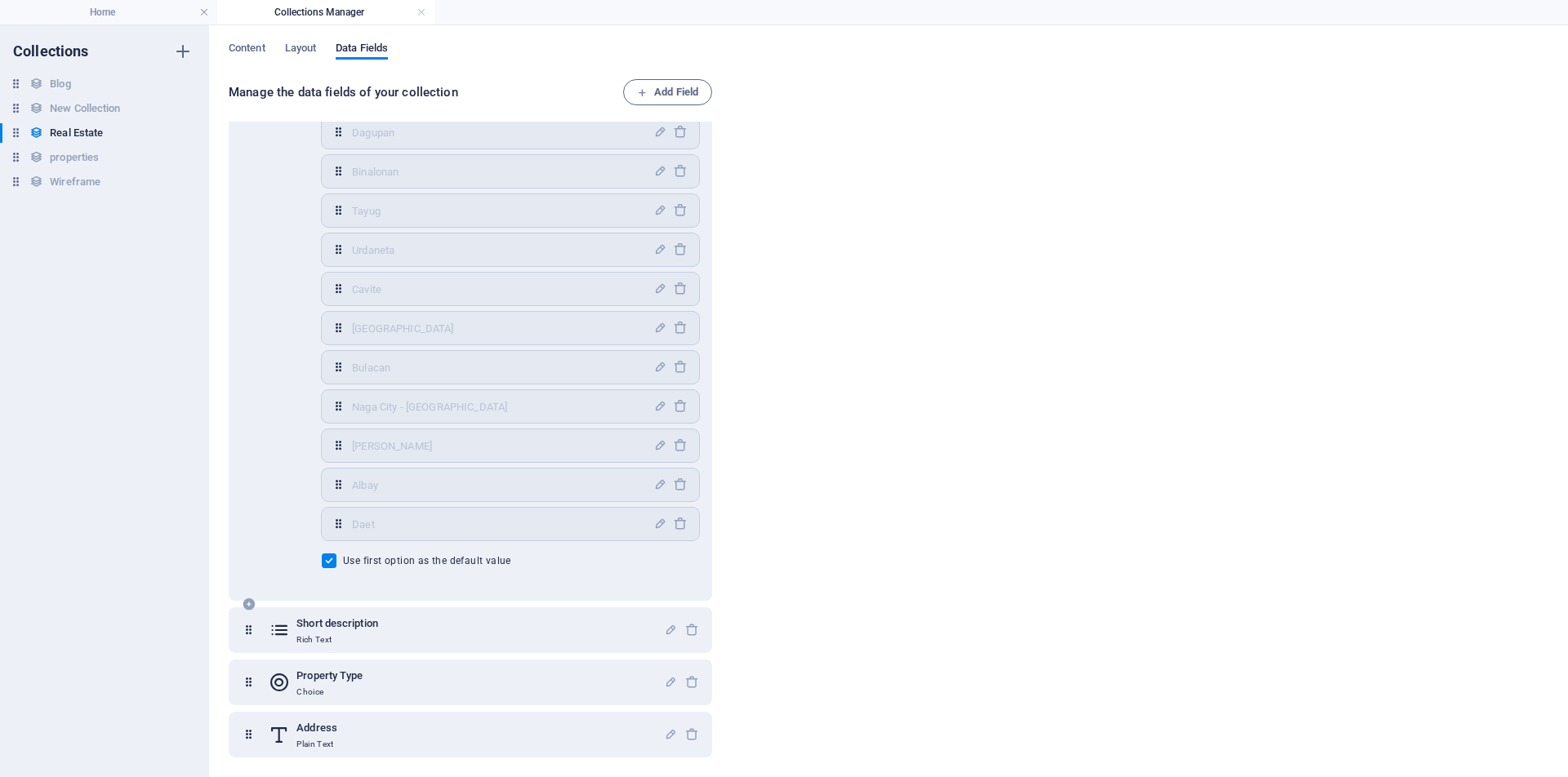
scroll to position [1218, 0]
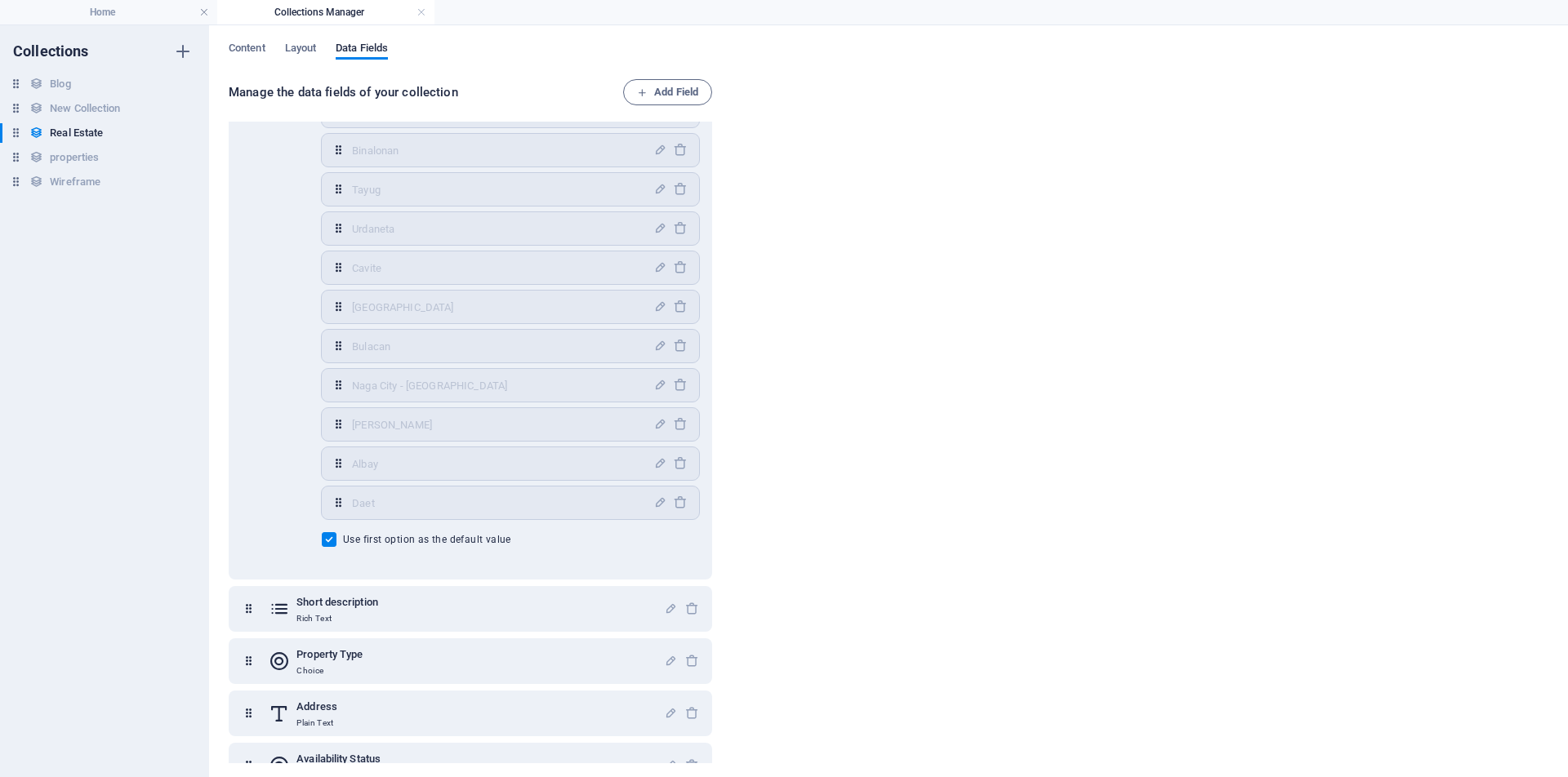
click at [145, 7] on h4 "Home" at bounding box center [108, 12] width 218 height 18
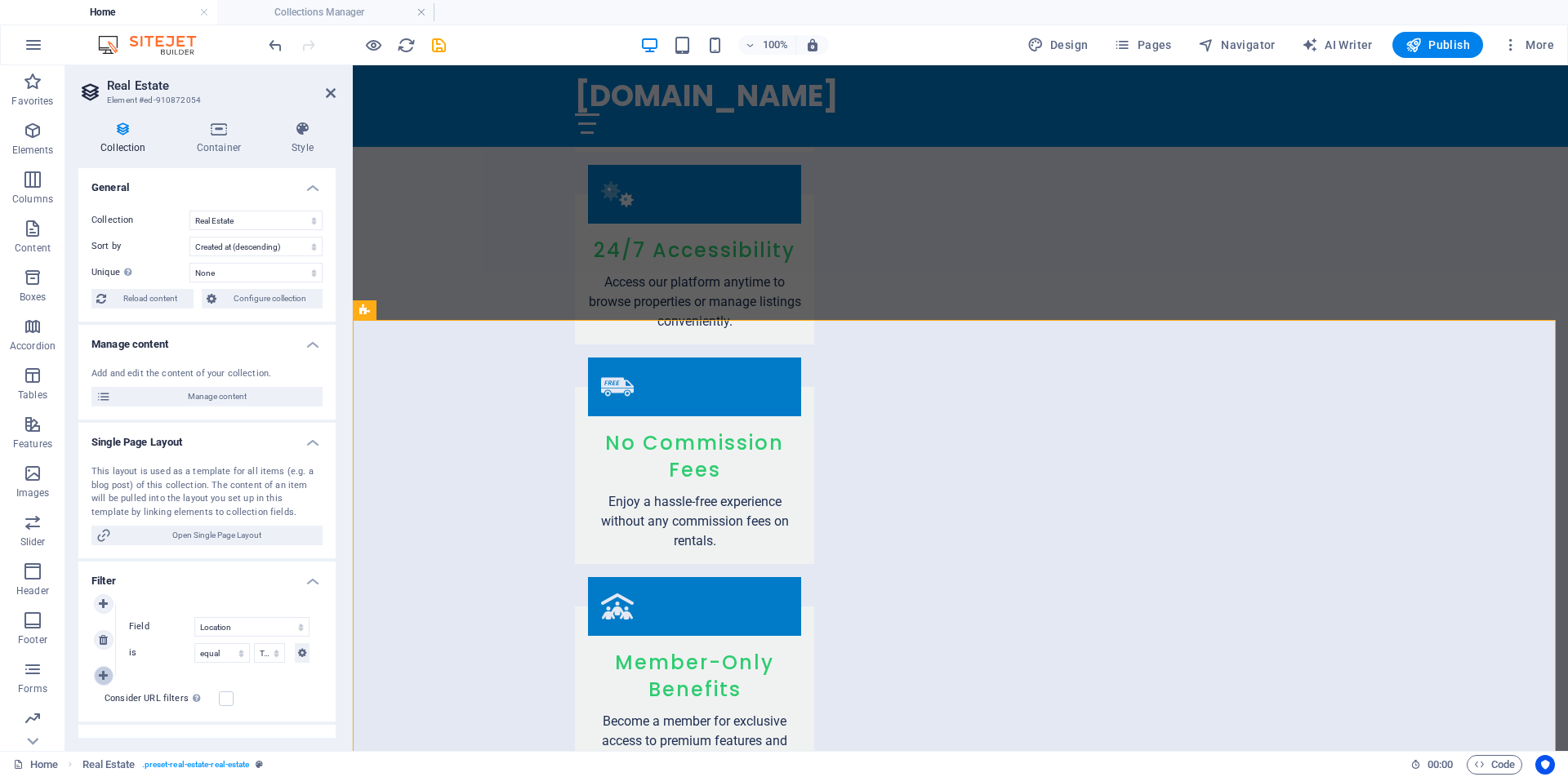
click at [105, 670] on icon at bounding box center [103, 676] width 9 height 11
click at [296, 701] on select "Created at Updated at Name Slug Location Property Type Address Availability Sta…" at bounding box center [252, 700] width 115 height 20
select select "[DOMAIN_NAME]_type"
click at [195, 690] on select "Created at Updated at Name Slug Location Property Type Address Availability Sta…" at bounding box center [252, 700] width 115 height 20
select select
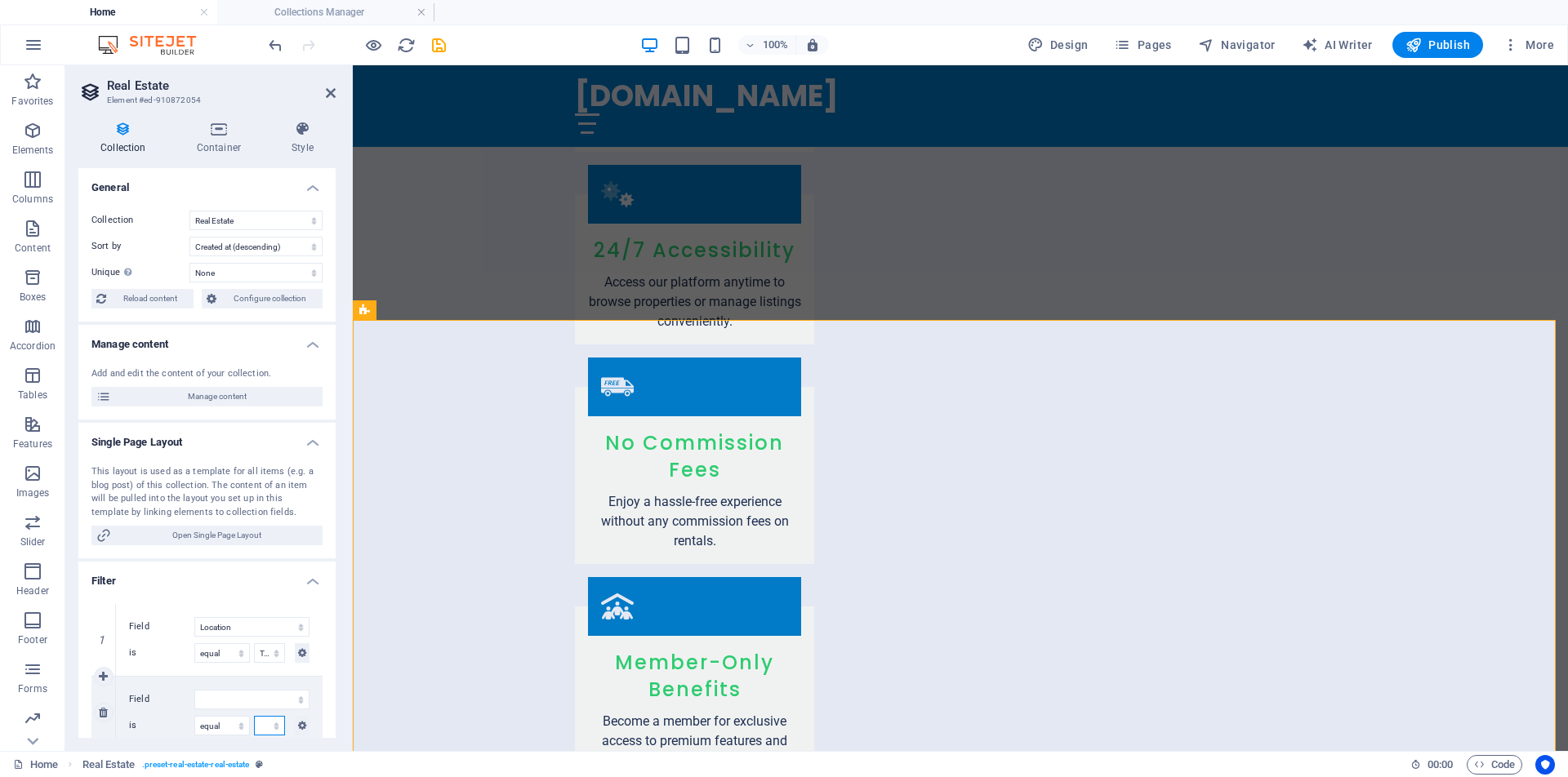
click at [263, 725] on select "House Apartment Condo Unit Room for Rent Bed Space ([DEMOGRAPHIC_DATA]) Bed Spa…" at bounding box center [269, 725] width 31 height 20
select select "68b30e2b6492e552aa035e6c"
select select "createdAt_DESC"
select select "columns.location"
select select "[DOMAIN_NAME]_type"
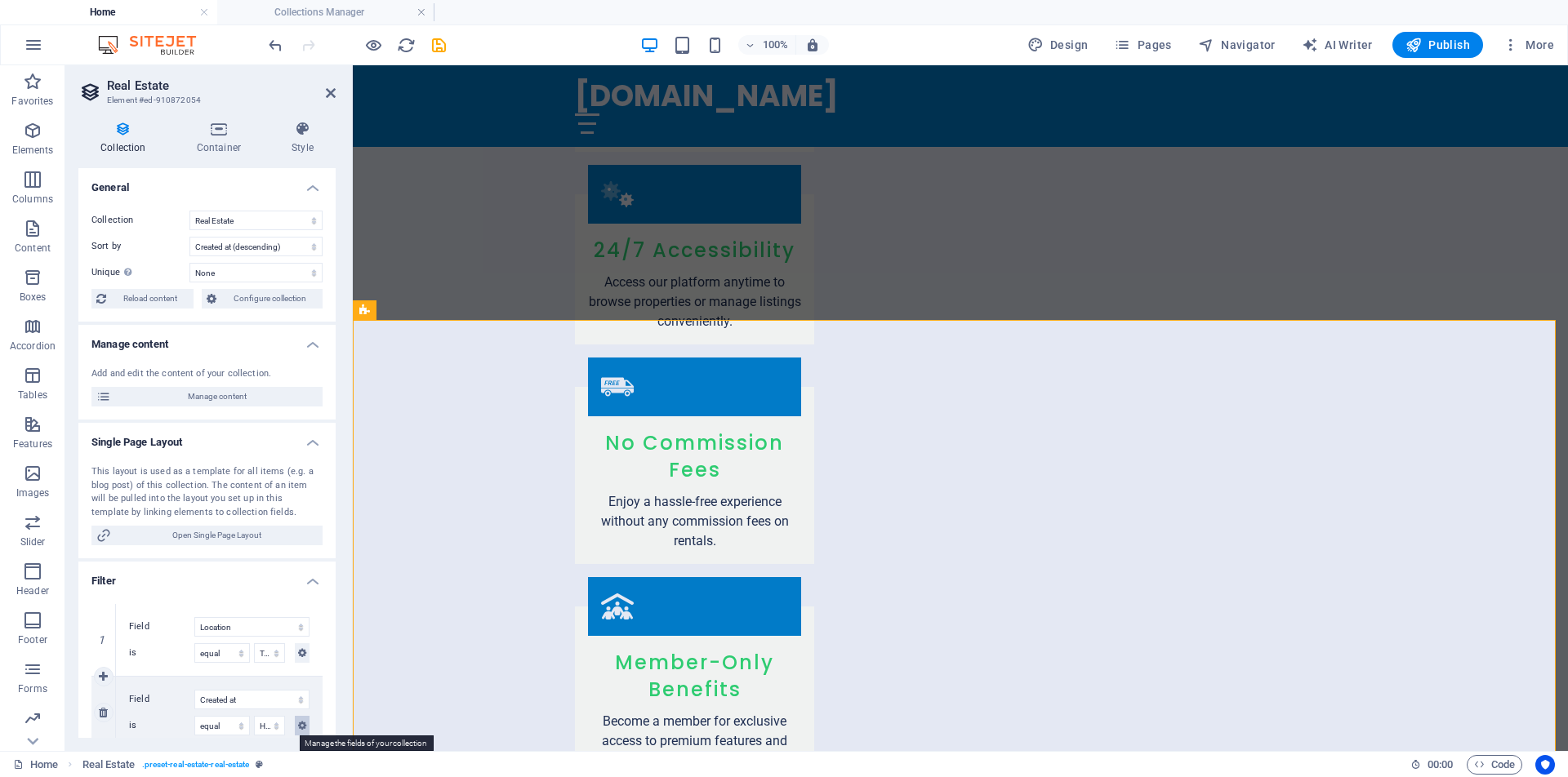
click at [301, 727] on icon at bounding box center [302, 725] width 8 height 20
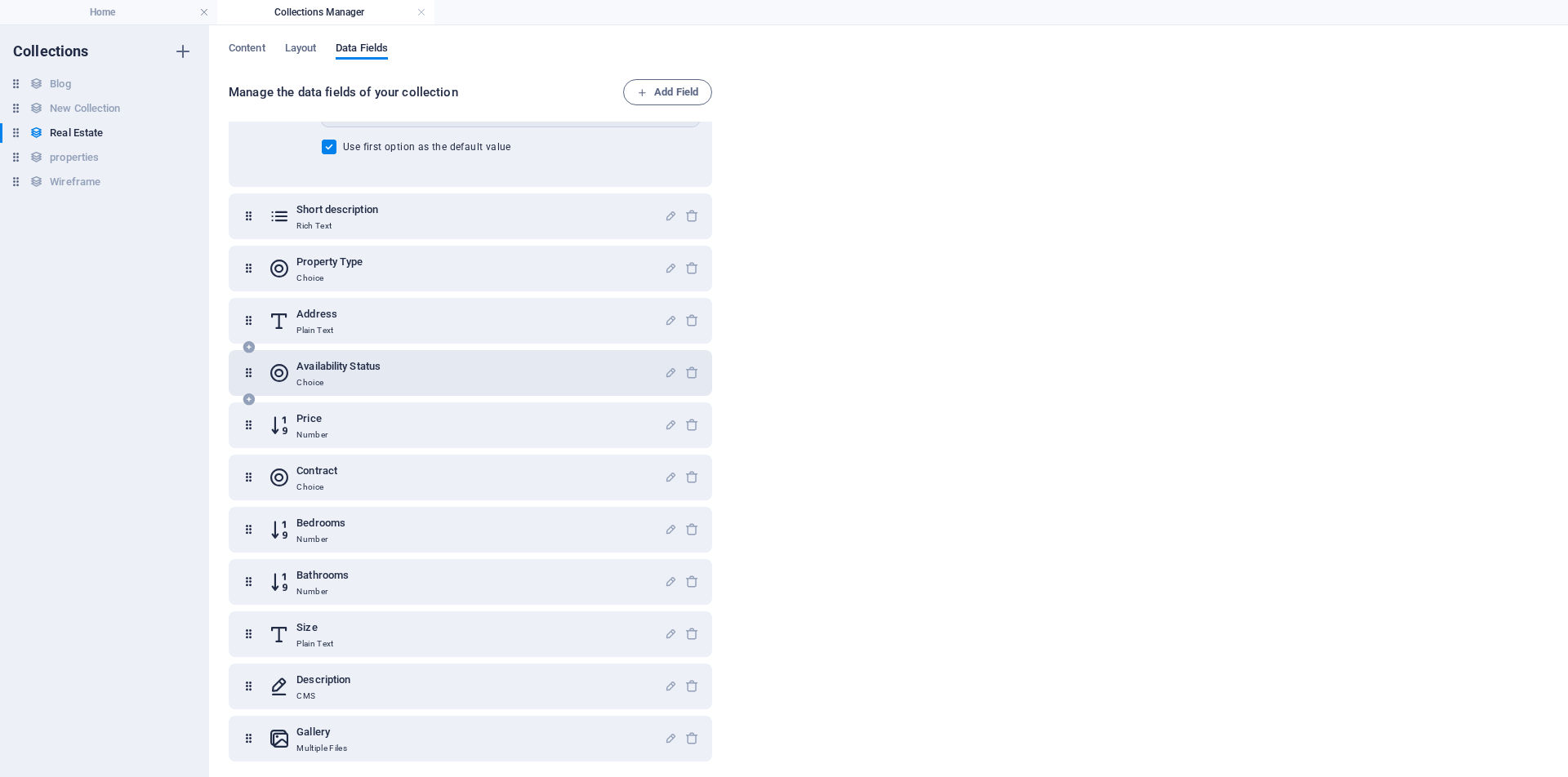
scroll to position [1614, 0]
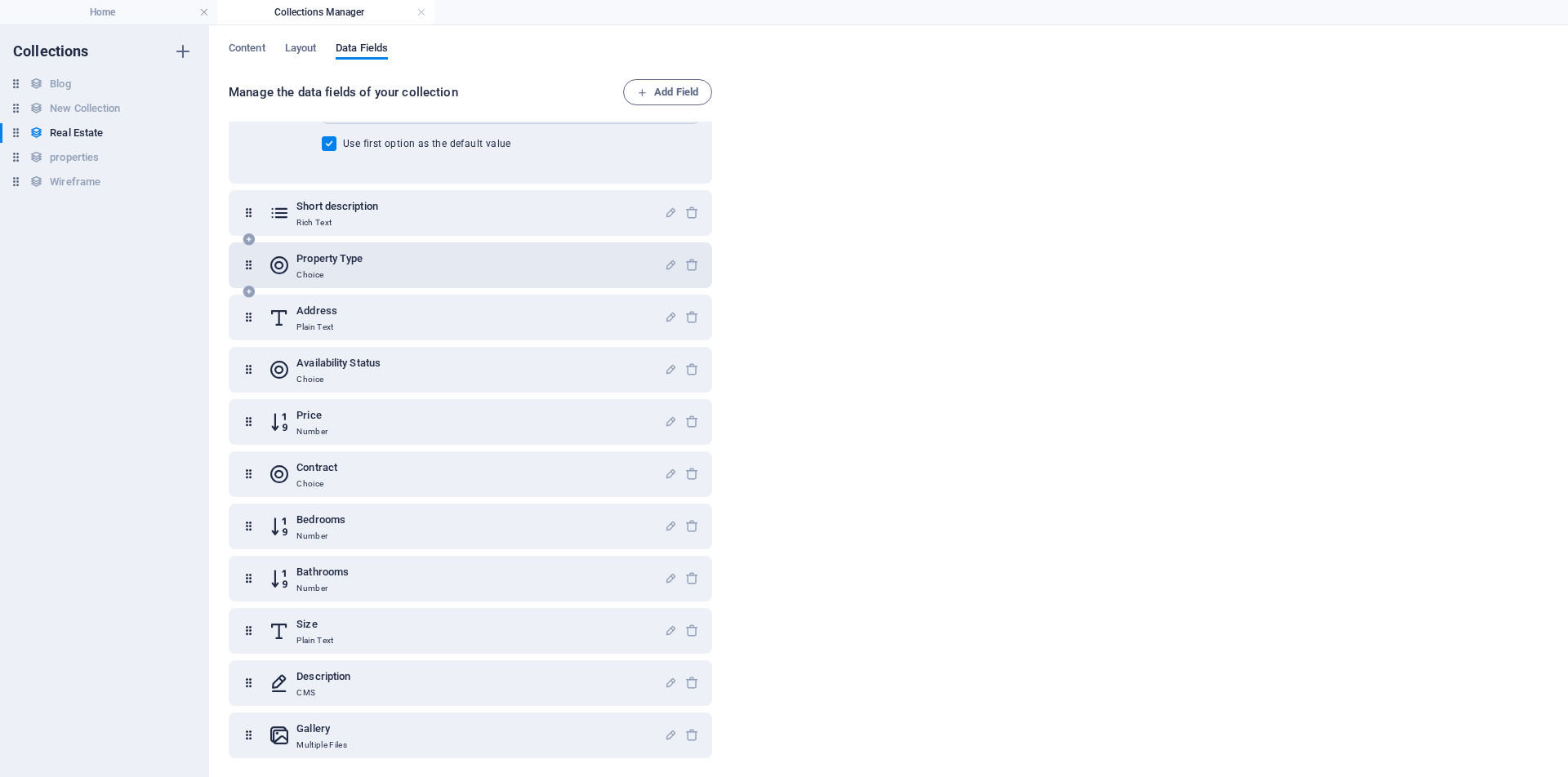
click at [488, 271] on div "Property Type Choice" at bounding box center [465, 265] width 395 height 33
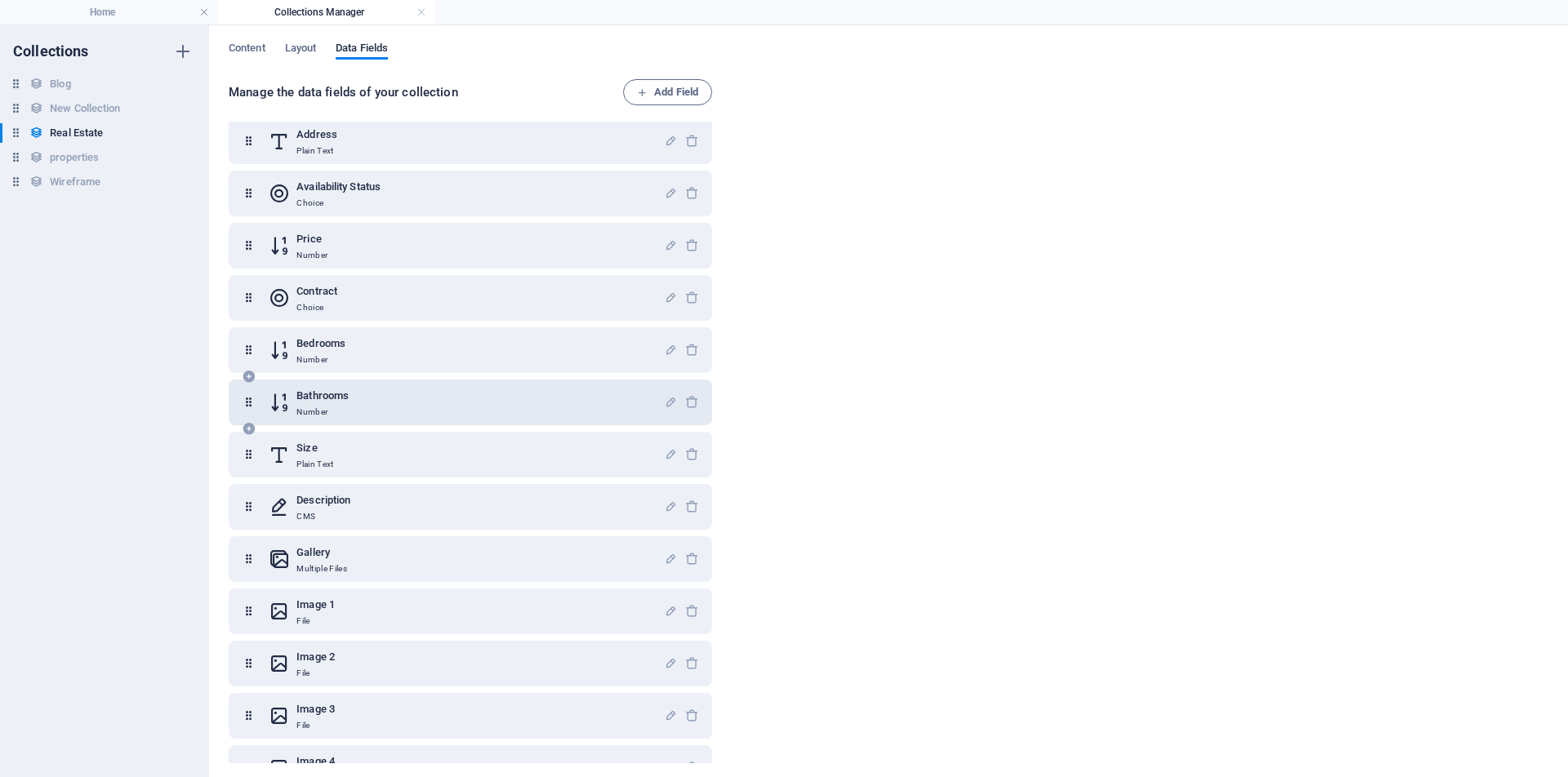
scroll to position [2321, 0]
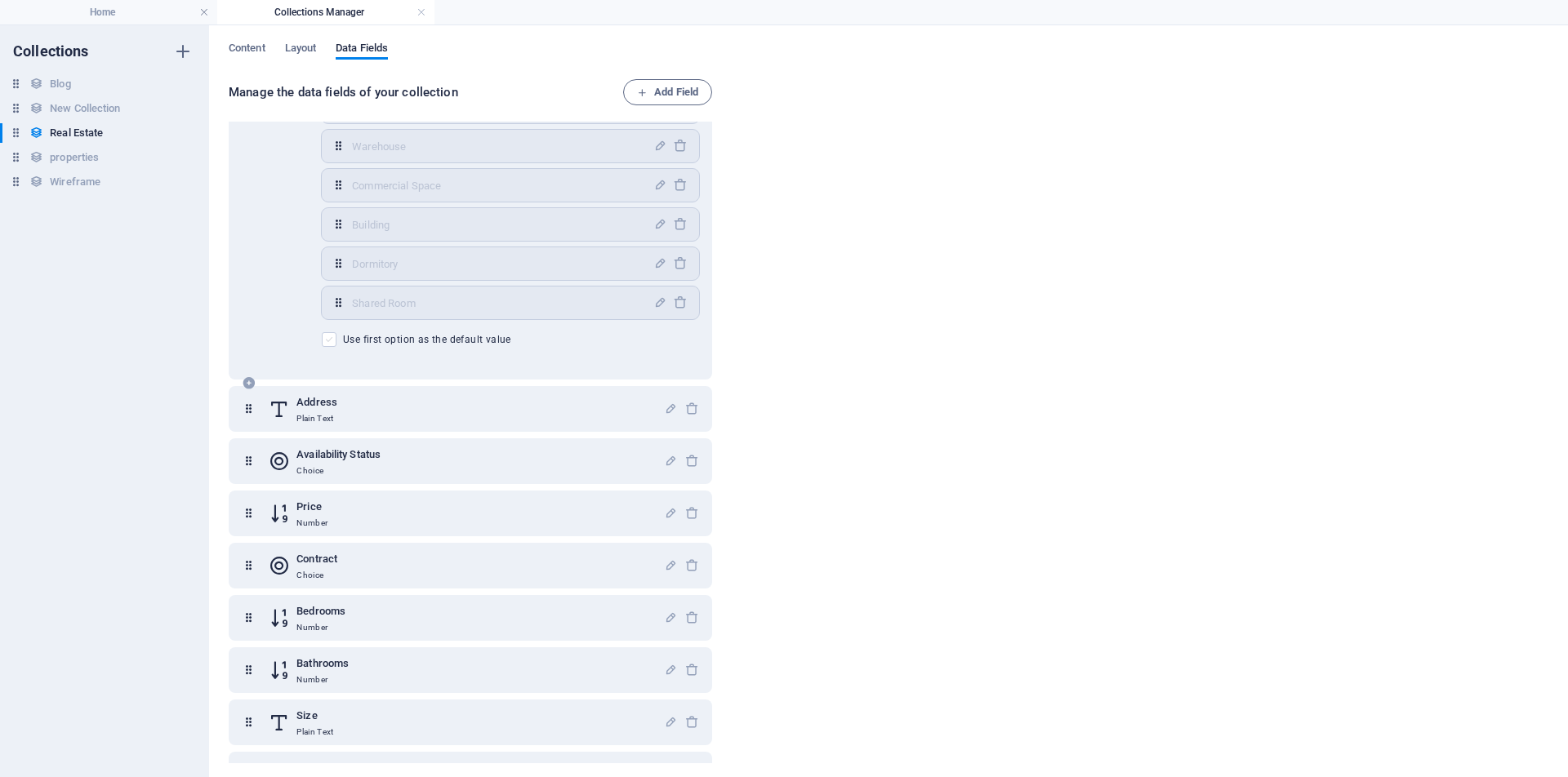
click at [328, 343] on span at bounding box center [329, 340] width 15 height 15
click at [328, 343] on input "Use first option as the default value" at bounding box center [332, 340] width 21 height 15
checkbox input "true"
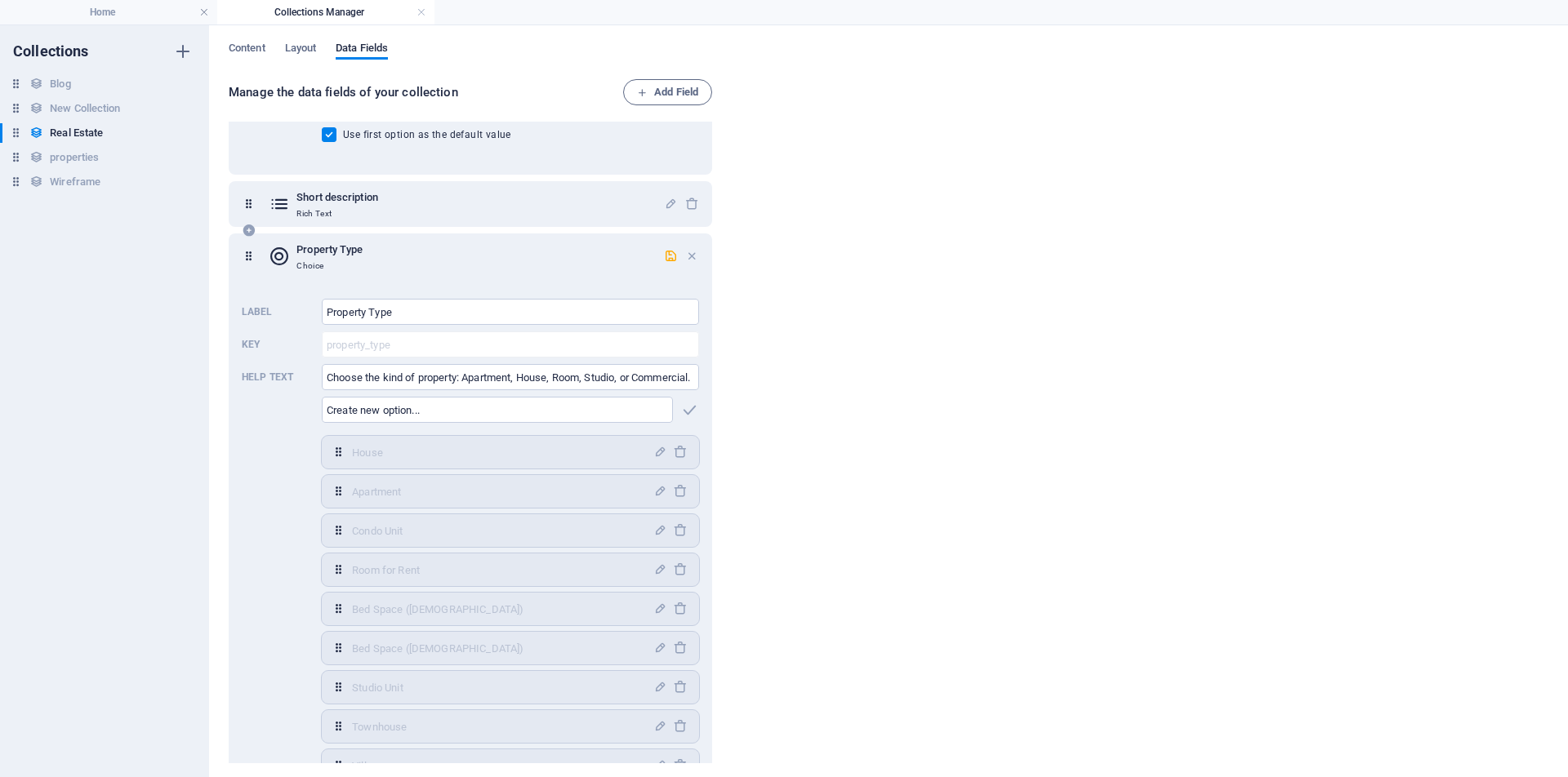
scroll to position [1606, 0]
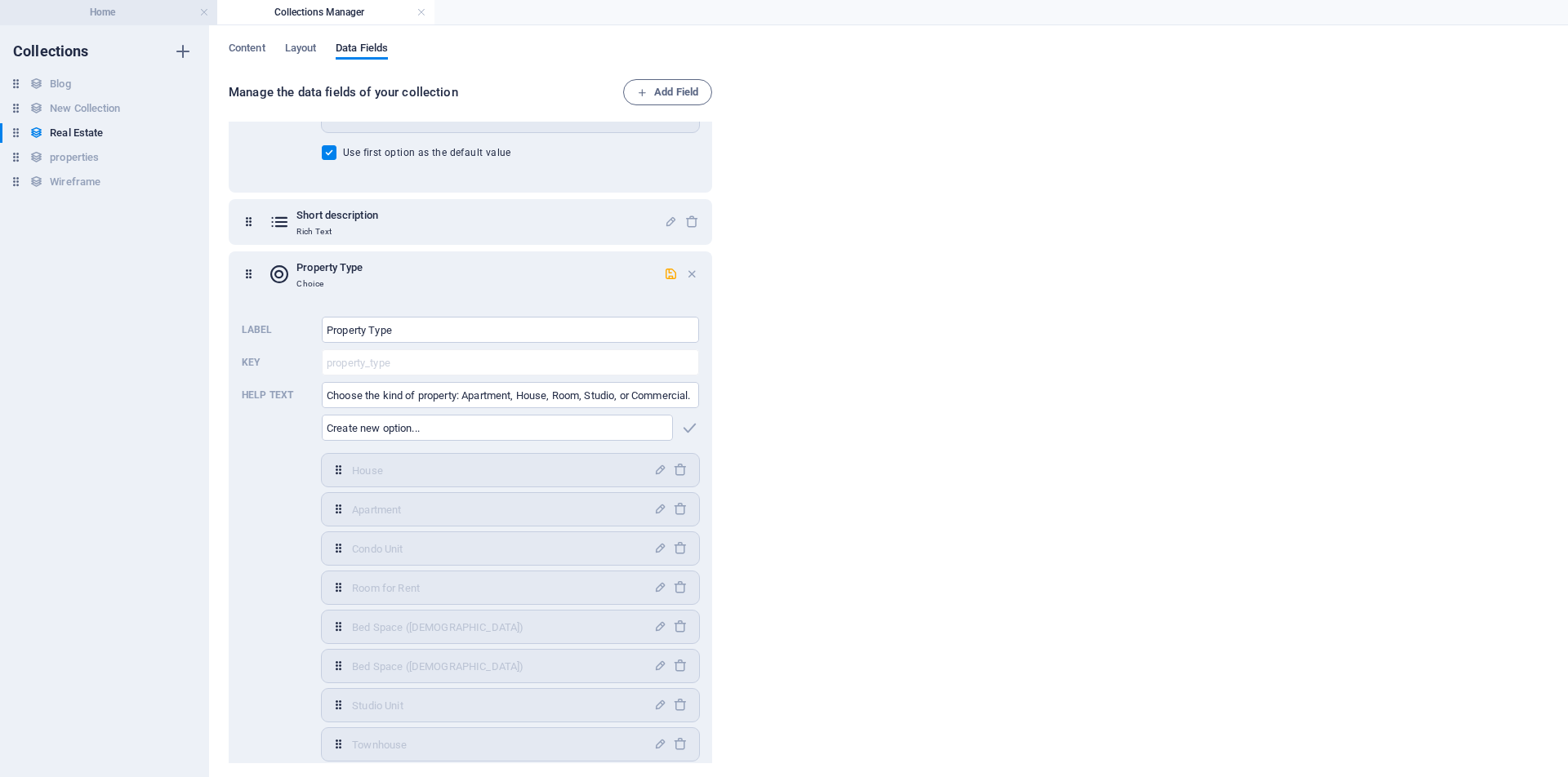
click at [152, 14] on h4 "Home" at bounding box center [108, 12] width 218 height 18
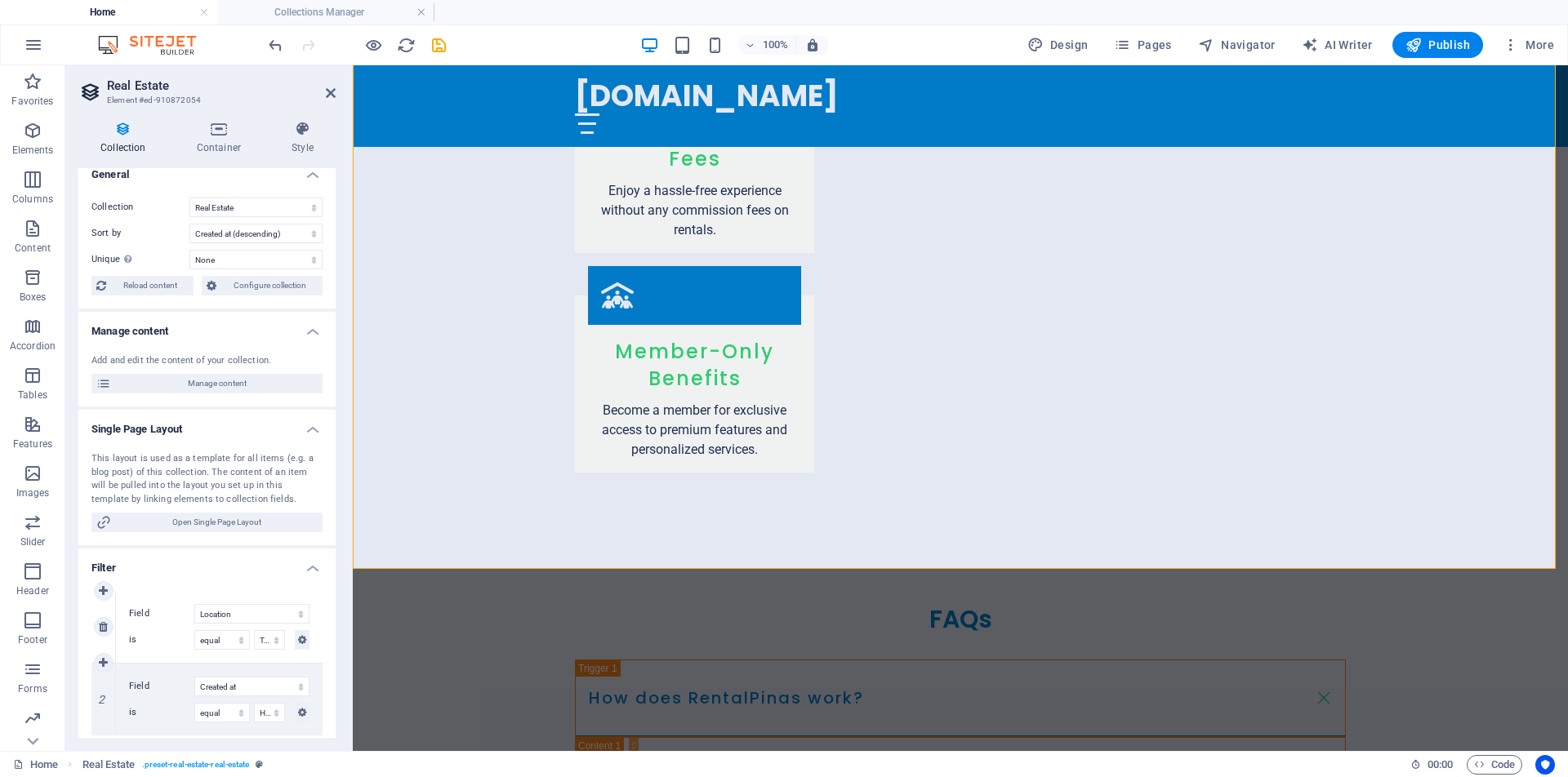
scroll to position [82, 0]
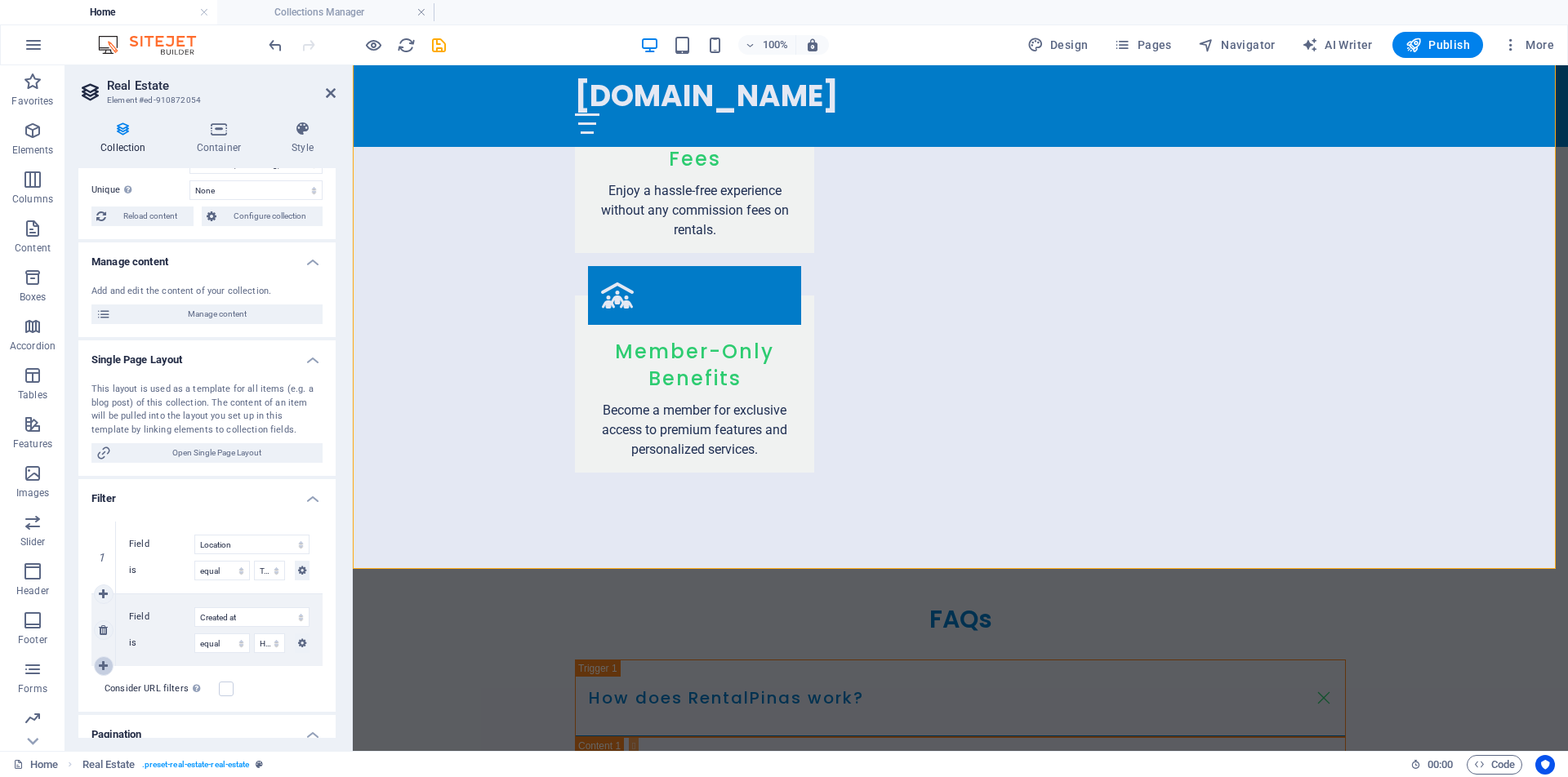
click at [103, 664] on icon at bounding box center [103, 666] width 9 height 11
click at [300, 690] on select "Created at Updated at Name Slug Location Property Type Address Availability Sta…" at bounding box center [252, 690] width 115 height 20
select select "columns.price"
click at [195, 680] on select "Created at Updated at Name Slug Location Property Type Address Availability Sta…" at bounding box center [252, 690] width 115 height 20
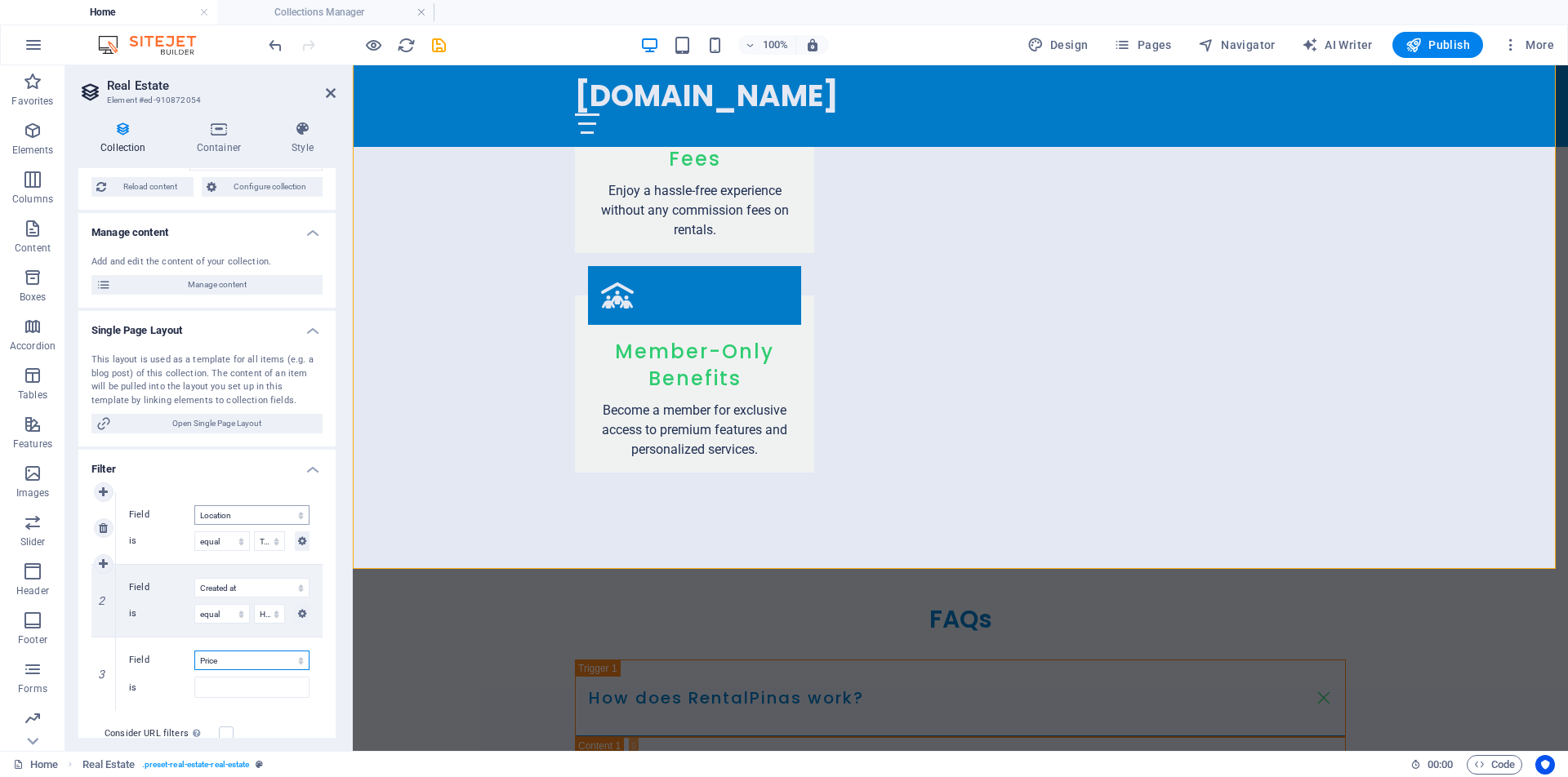
scroll to position [271, 0]
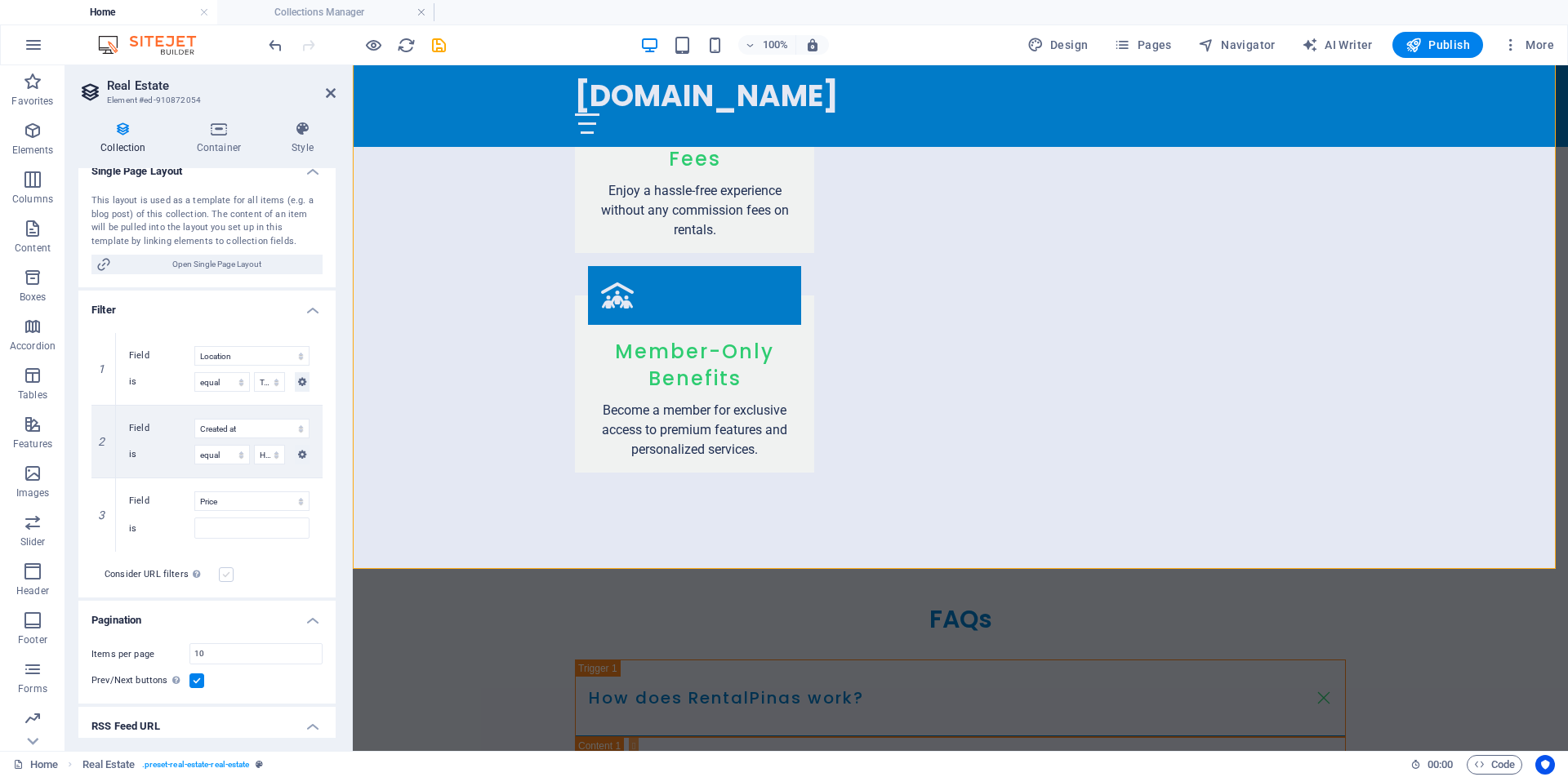
click at [223, 574] on label at bounding box center [227, 574] width 15 height 15
click at [0, 0] on input "Consider URL filters In addition to the filters set above, filters set via the …" at bounding box center [0, 0] width 0 height 0
select select "68b30e2b6492e552aa035e6c"
select select "createdAt_DESC"
select select "columns.location"
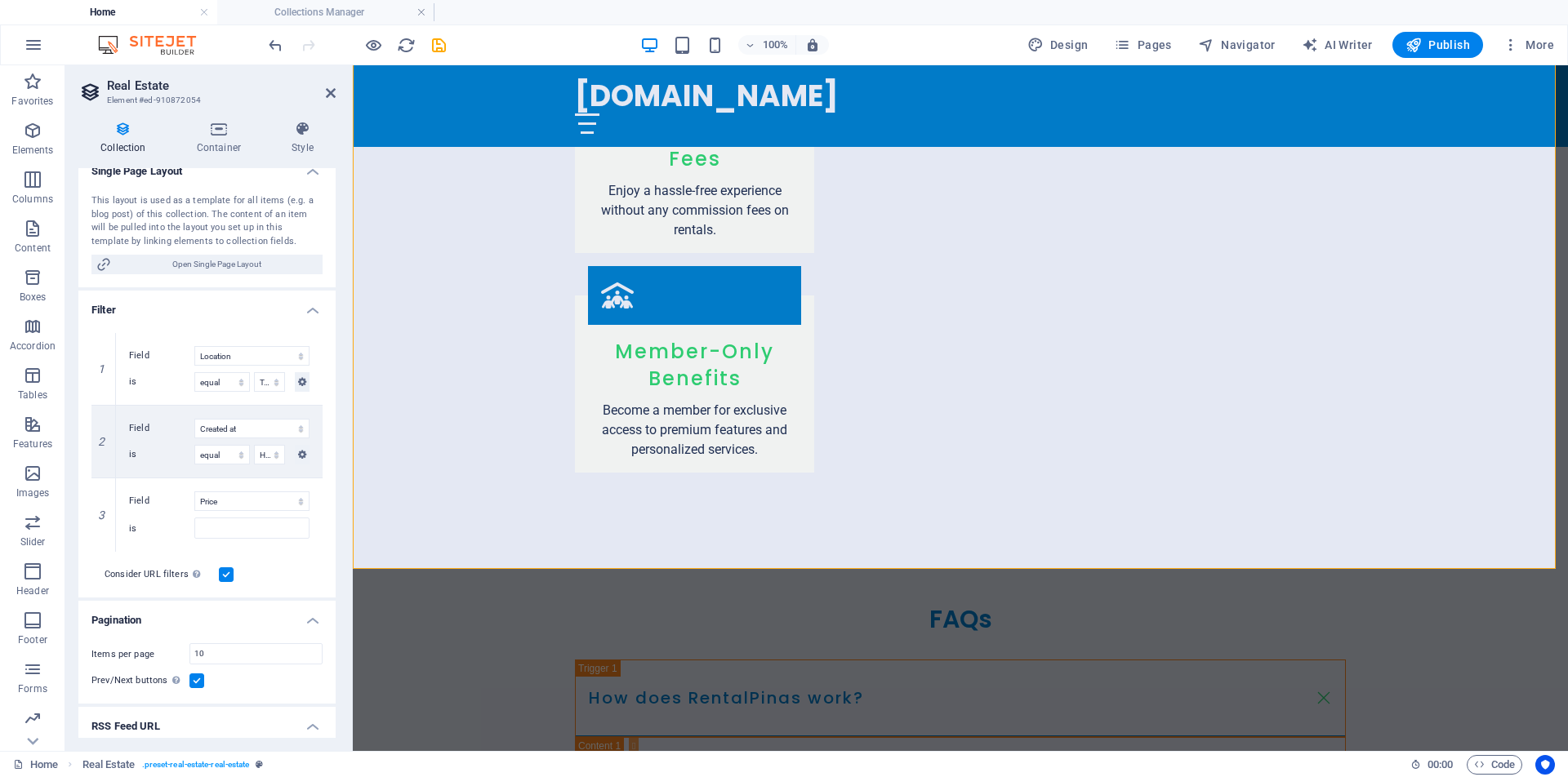
select select "[DOMAIN_NAME]_type"
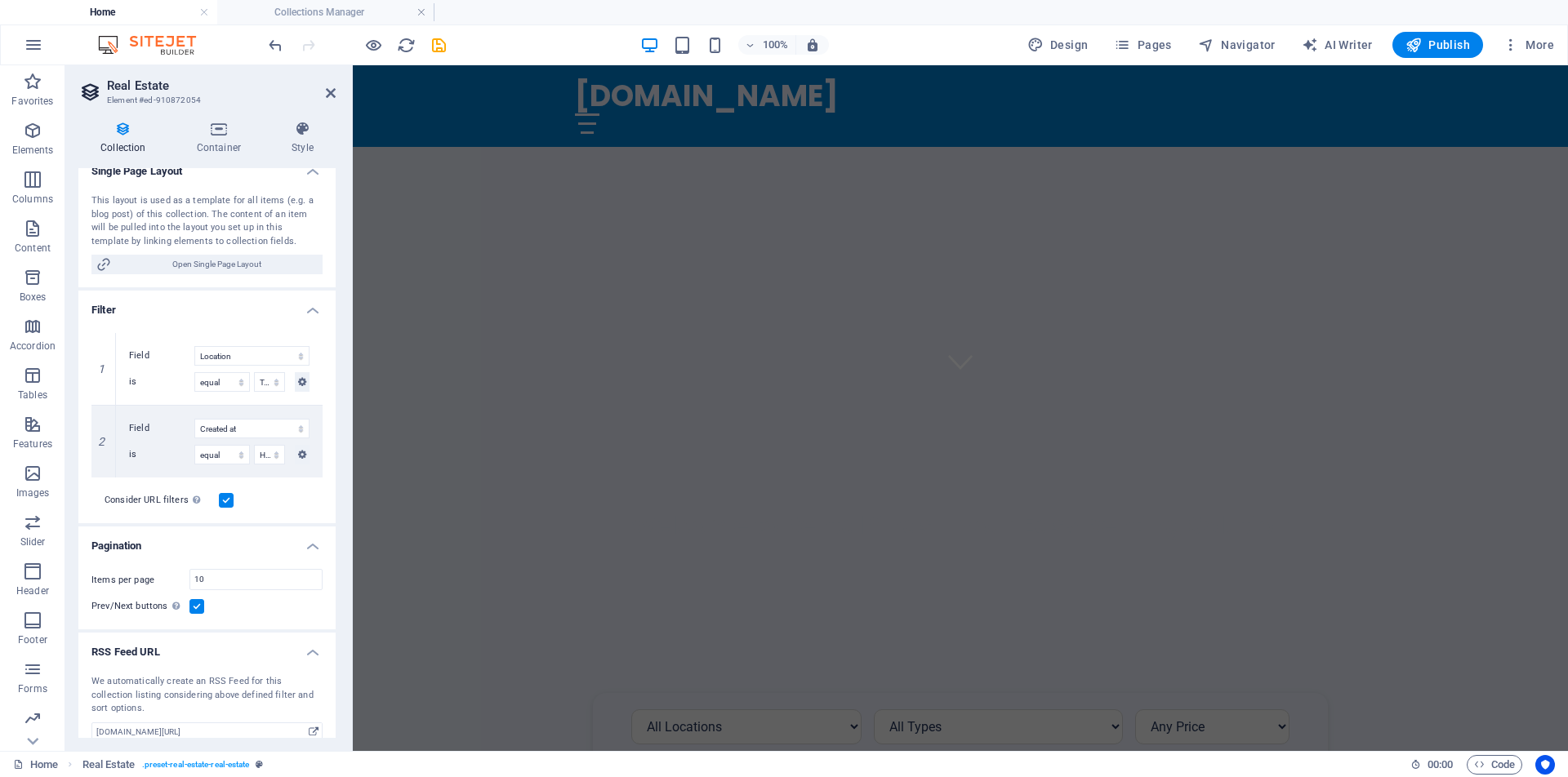
scroll to position [583, 0]
click at [487, 610] on div "Location [GEOGRAPHIC_DATA] [GEOGRAPHIC_DATA] [GEOGRAPHIC_DATA] [GEOGRAPHIC_DATA…" at bounding box center [961, 736] width 1215 height 252
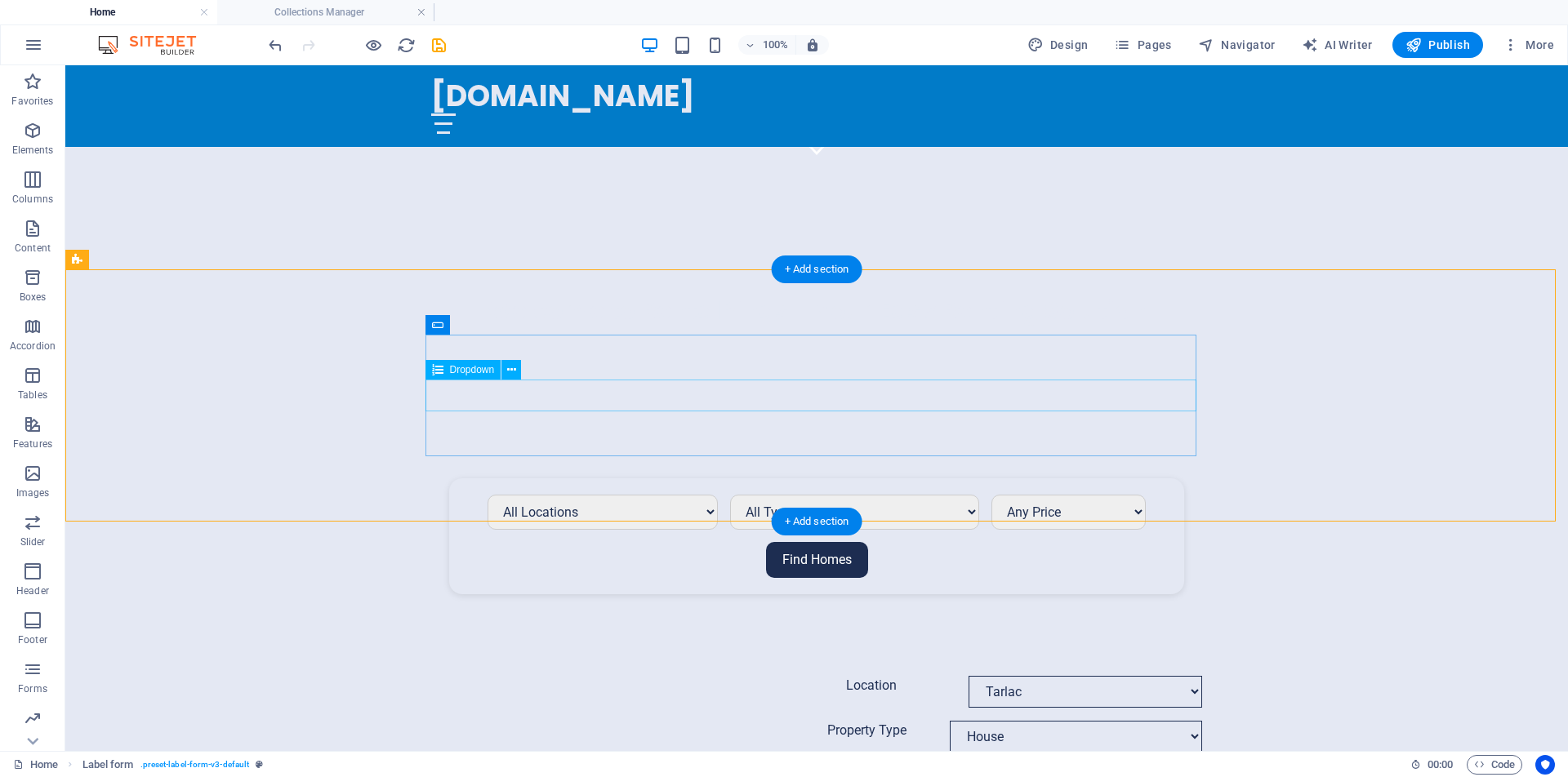
click at [647, 720] on div "Property Type House Apartment Condo Unit Studio Unit Room for Rent Bed Space ([…" at bounding box center [816, 736] width 771 height 32
click at [679, 355] on div "Location [GEOGRAPHIC_DATA] [GEOGRAPHIC_DATA] [GEOGRAPHIC_DATA] [GEOGRAPHIC_DATA…" at bounding box center [882, 473] width 1502 height 686
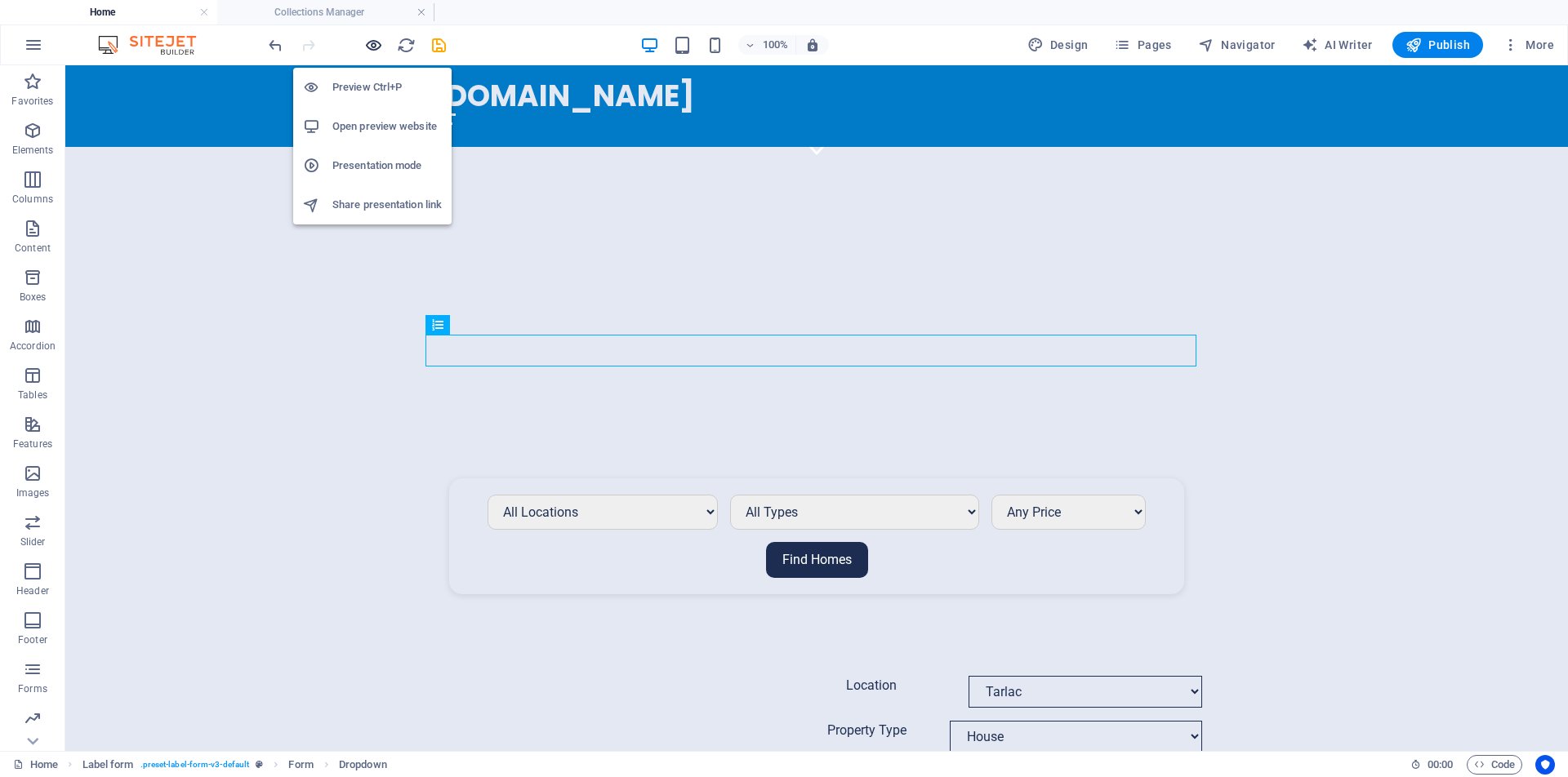
click at [0, 0] on icon "button" at bounding box center [0, 0] width 0 height 0
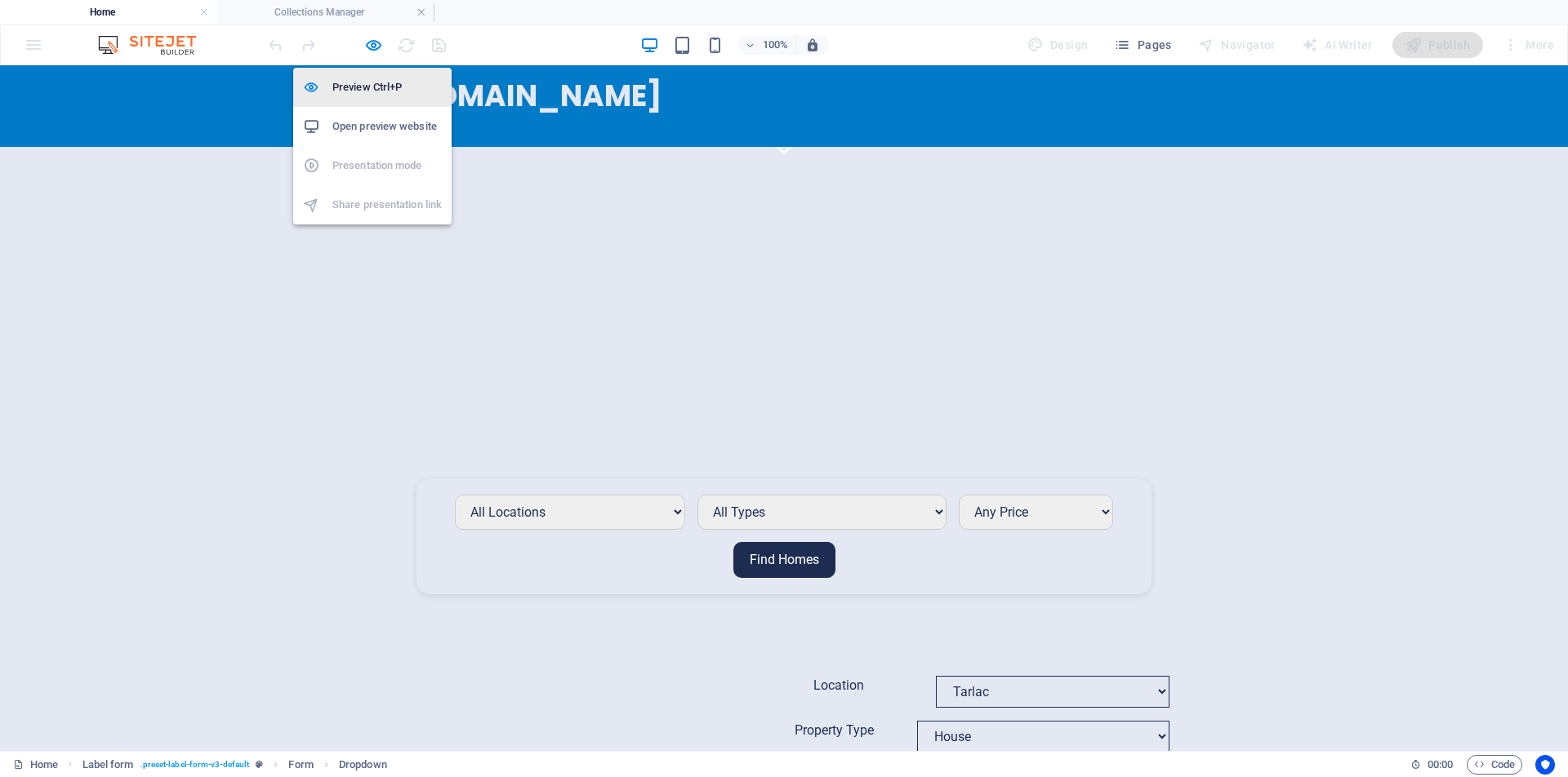
click at [374, 89] on h6 "Preview Ctrl+P" at bounding box center [387, 87] width 109 height 20
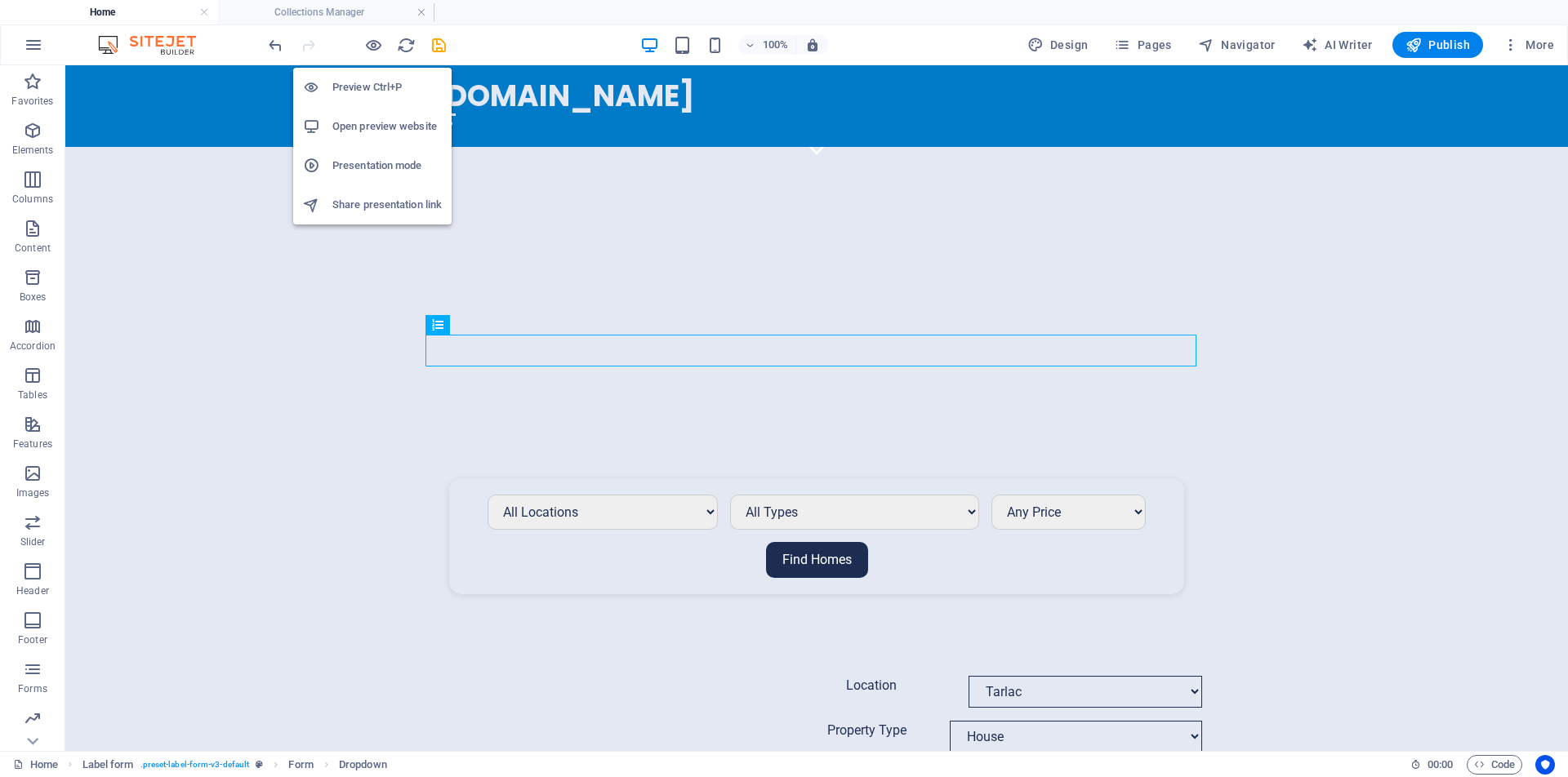
click at [374, 89] on h6 "Preview Ctrl+P" at bounding box center [387, 87] width 109 height 20
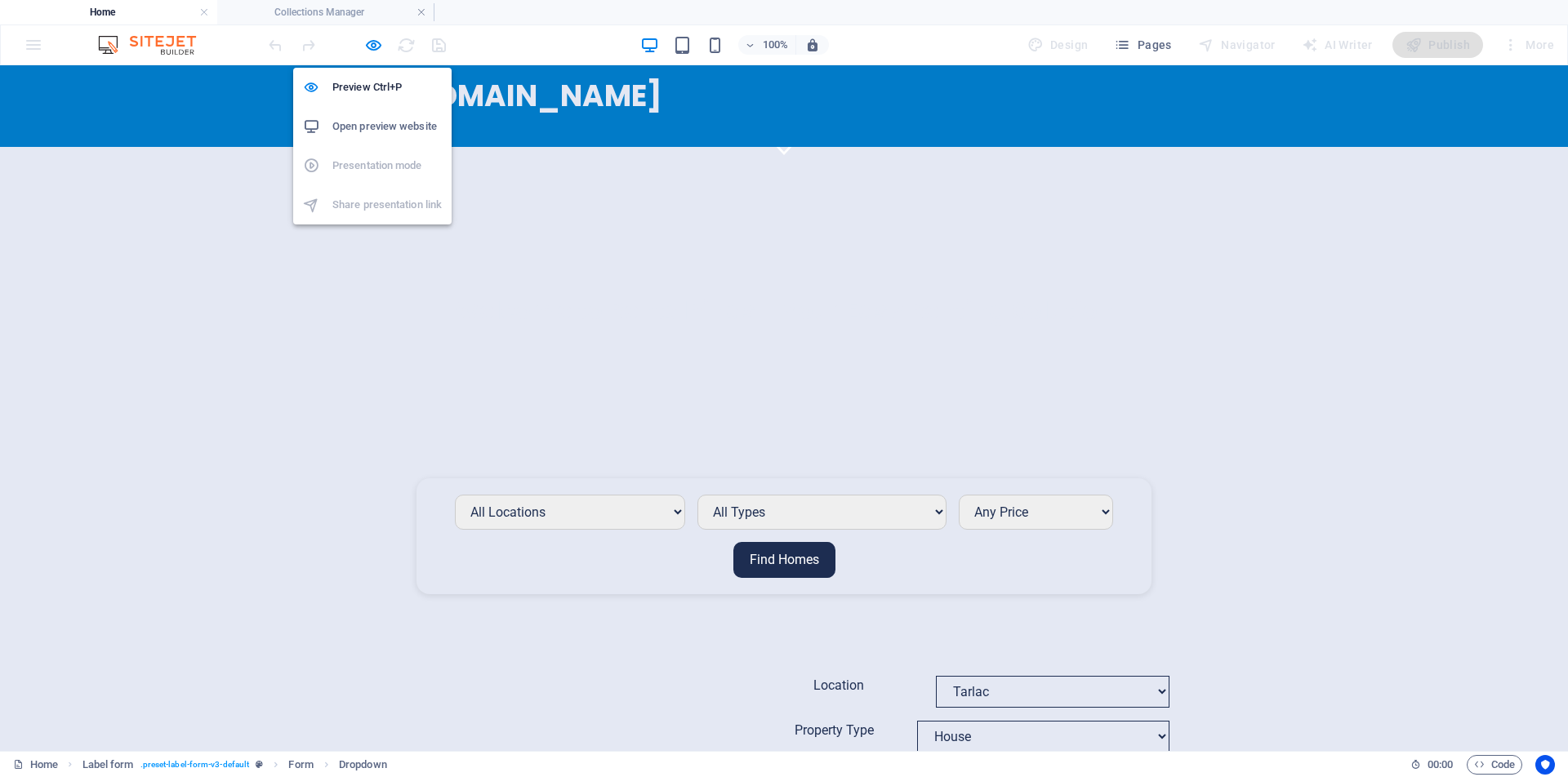
click at [381, 131] on h6 "Open preview website" at bounding box center [387, 126] width 109 height 20
click at [0, 0] on icon "button" at bounding box center [0, 0] width 0 height 0
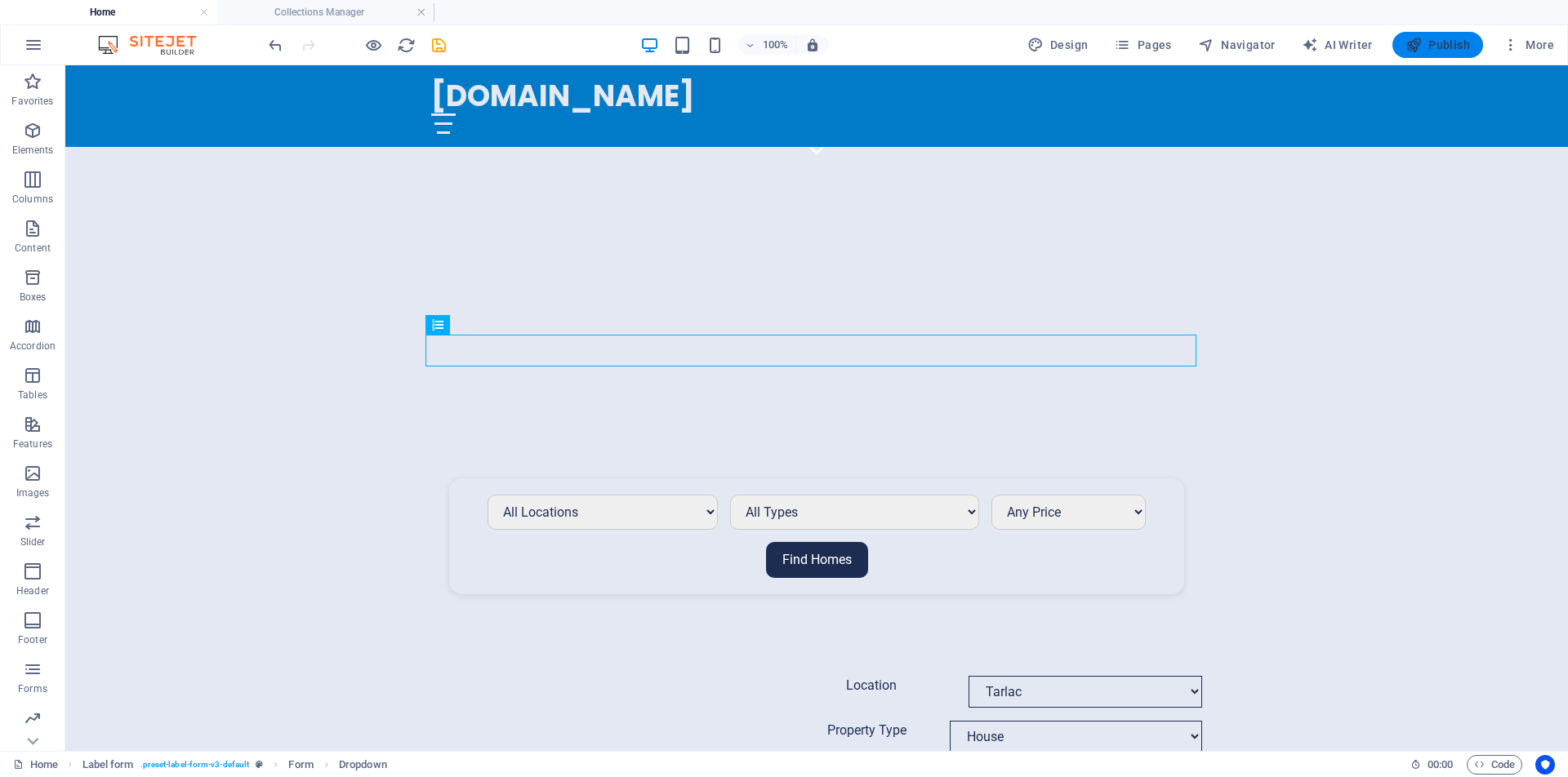
click at [1431, 47] on span "Publish" at bounding box center [1437, 45] width 65 height 16
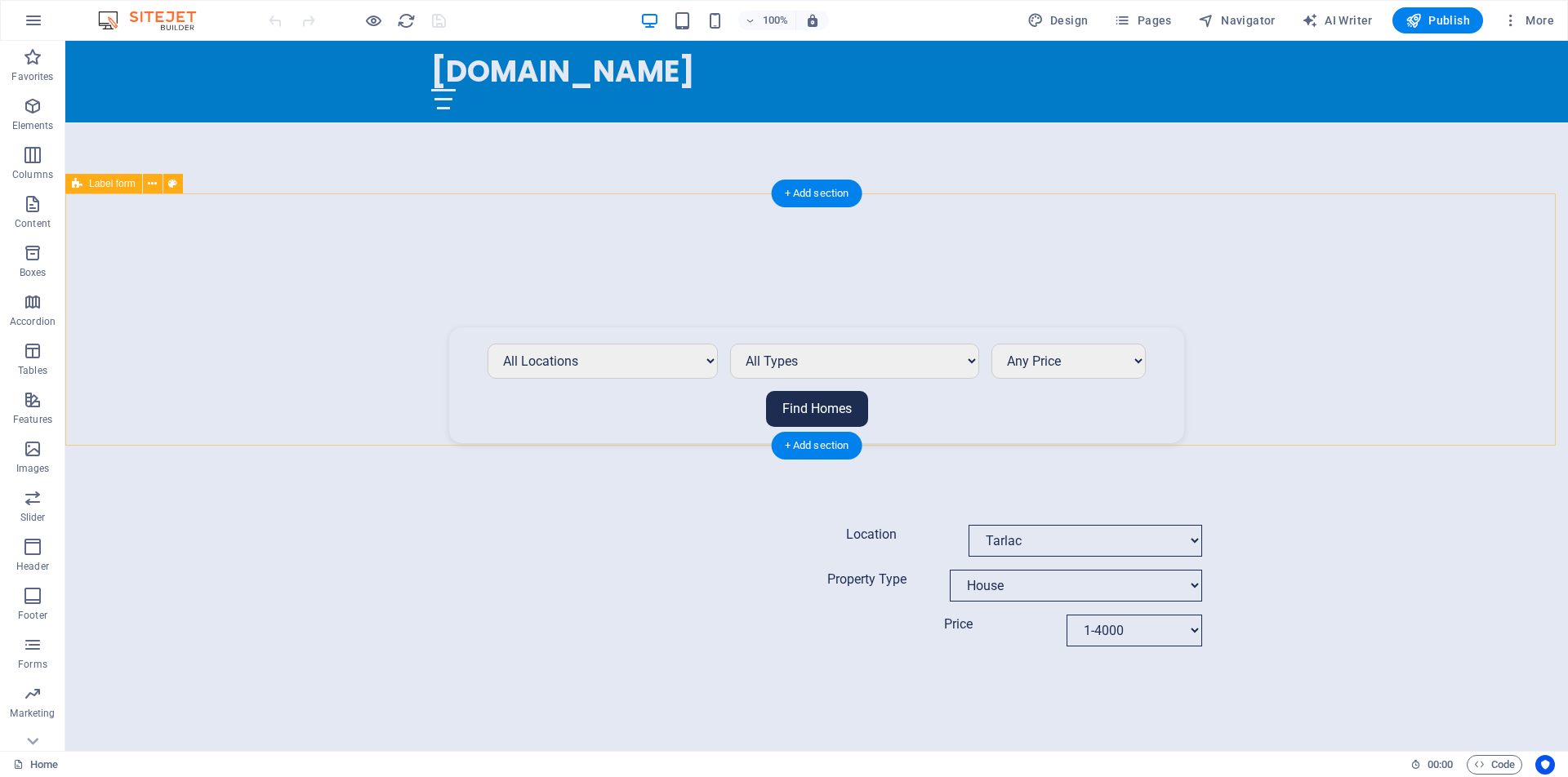
scroll to position [734, 0]
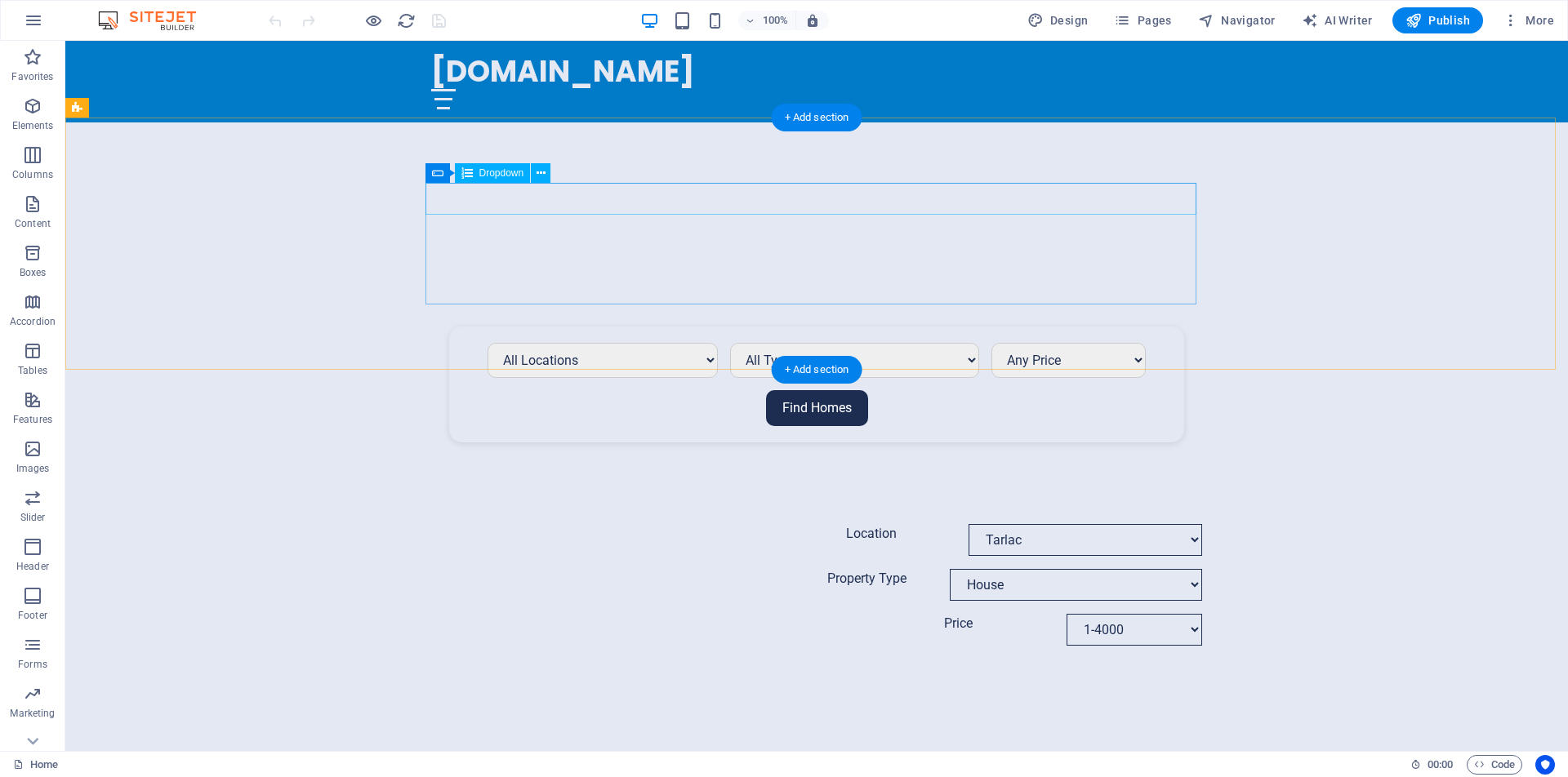
click at [725, 524] on div "Location [GEOGRAPHIC_DATA] [GEOGRAPHIC_DATA] [GEOGRAPHIC_DATA] [GEOGRAPHIC_DATA…" at bounding box center [816, 540] width 771 height 32
